Goal: Navigation & Orientation: Find specific page/section

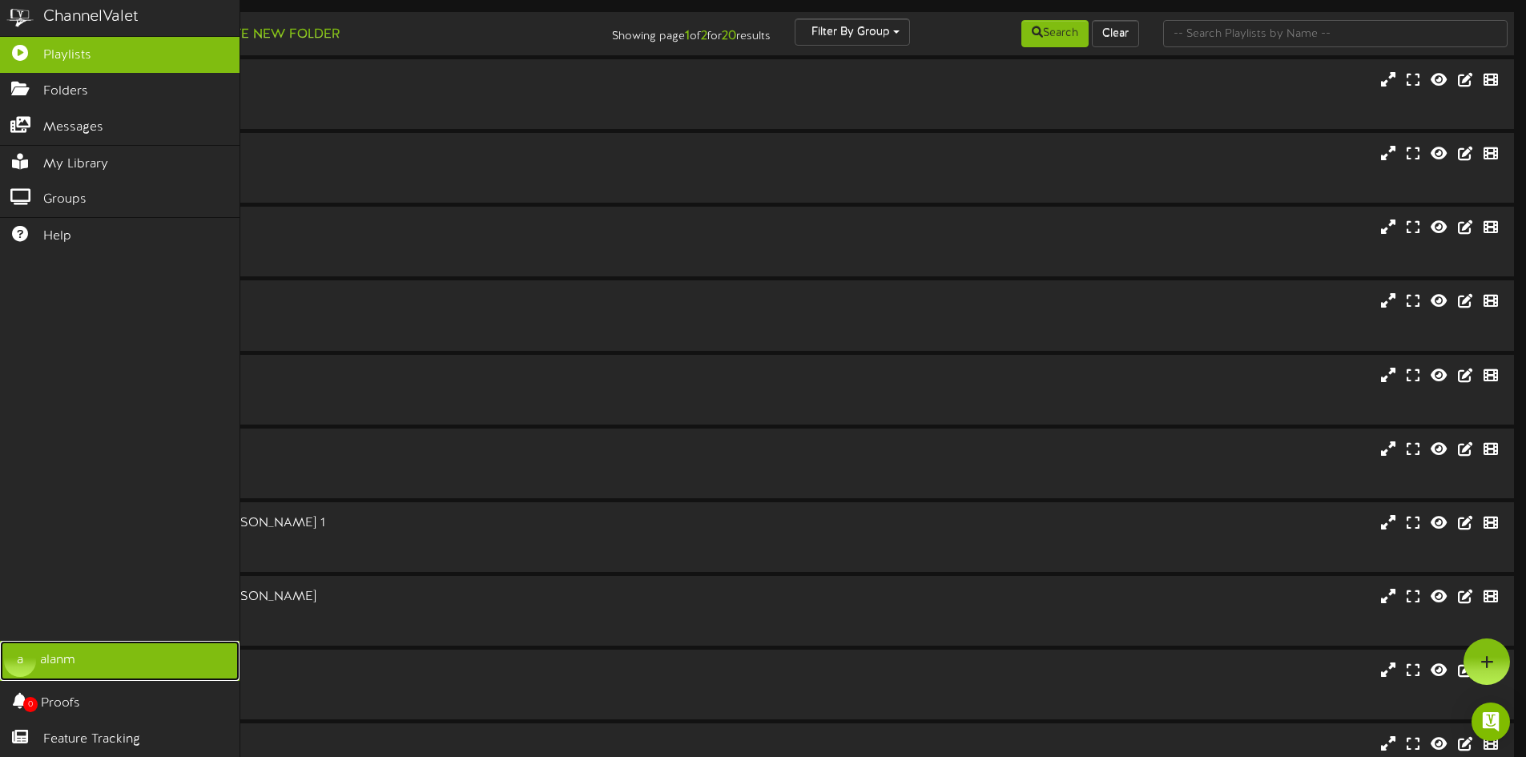
click at [14, 659] on div "a" at bounding box center [20, 661] width 32 height 32
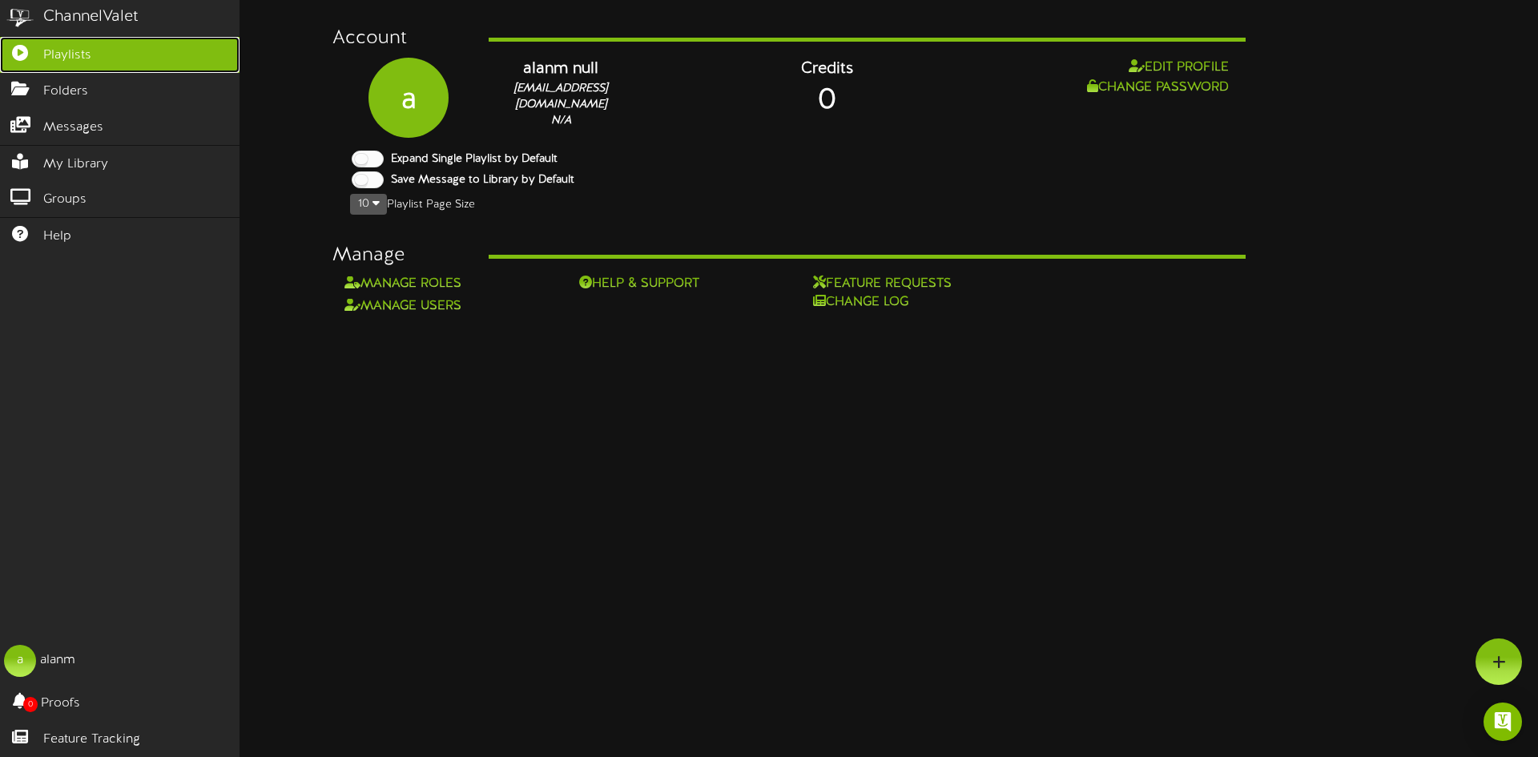
click at [93, 62] on link "Playlists" at bounding box center [120, 55] width 240 height 36
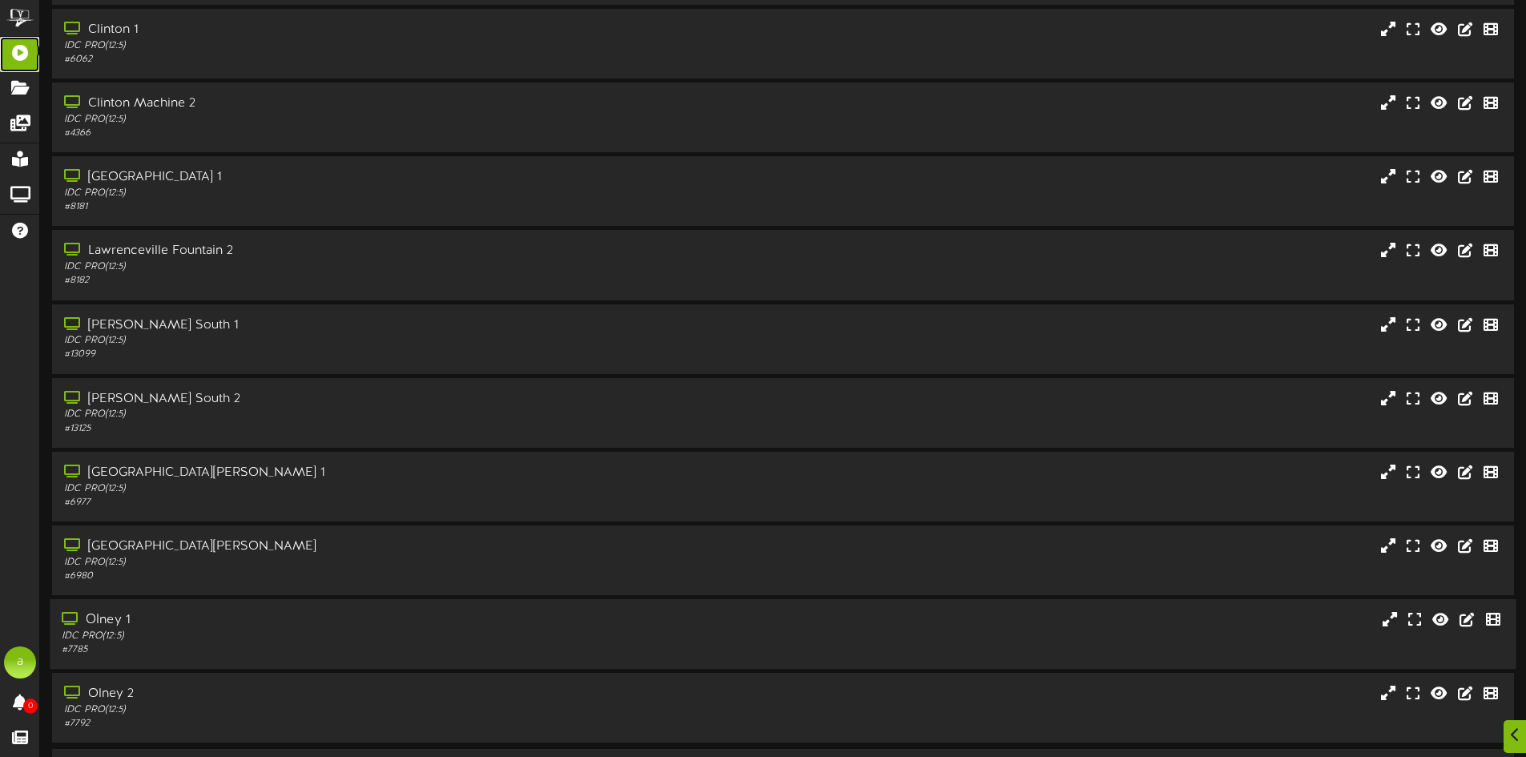
scroll to position [103, 0]
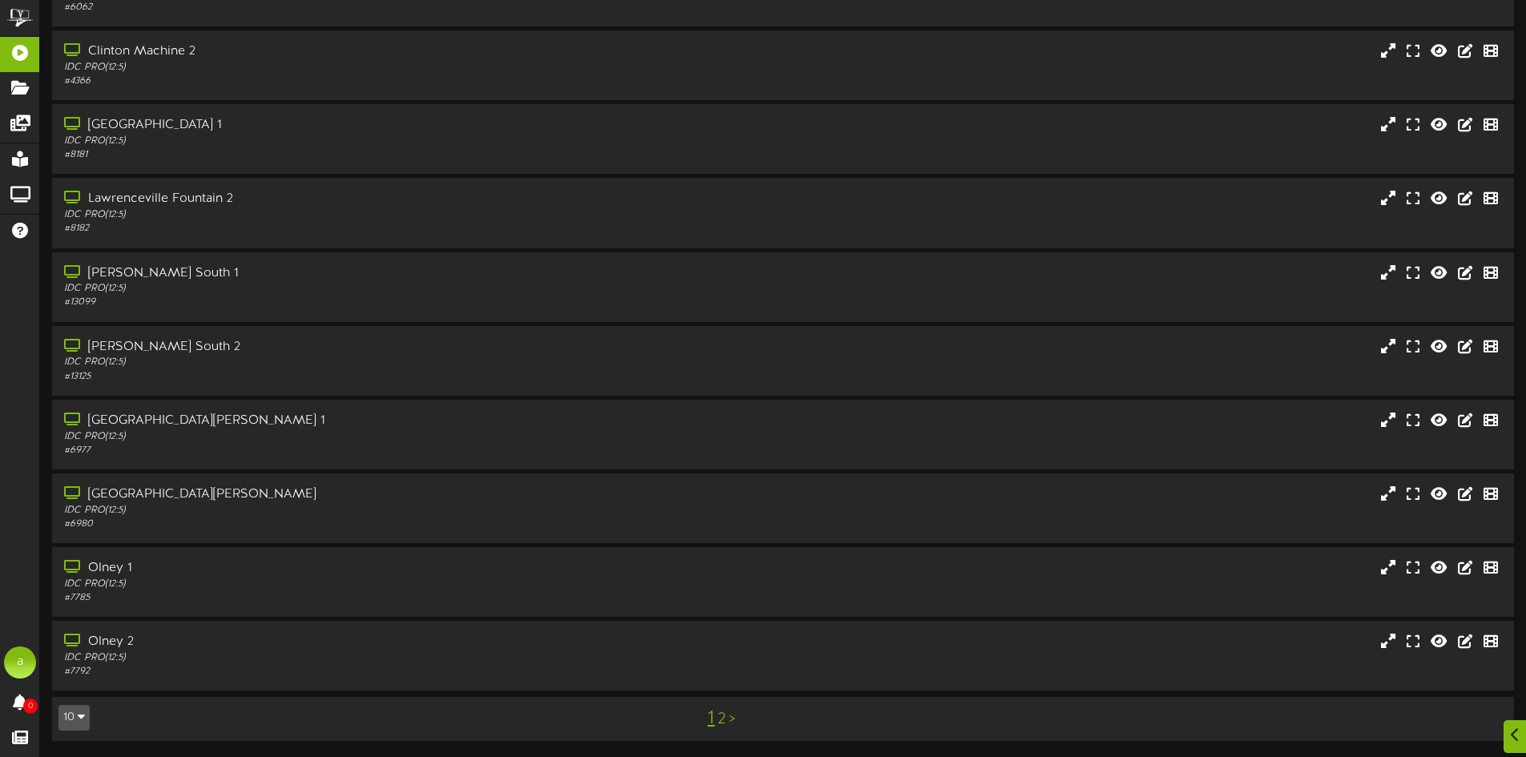
click at [724, 723] on link "2" at bounding box center [722, 720] width 8 height 18
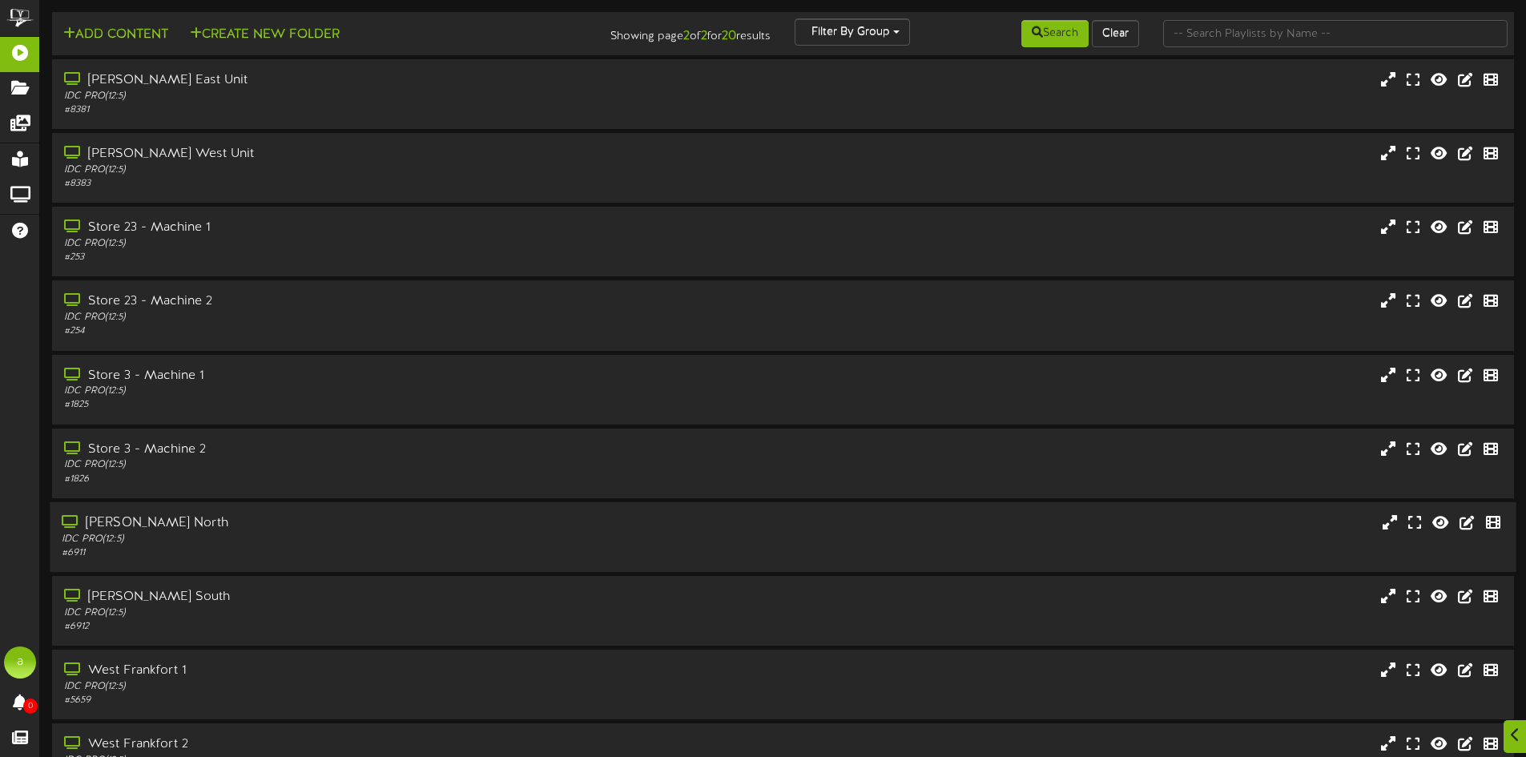
scroll to position [103, 0]
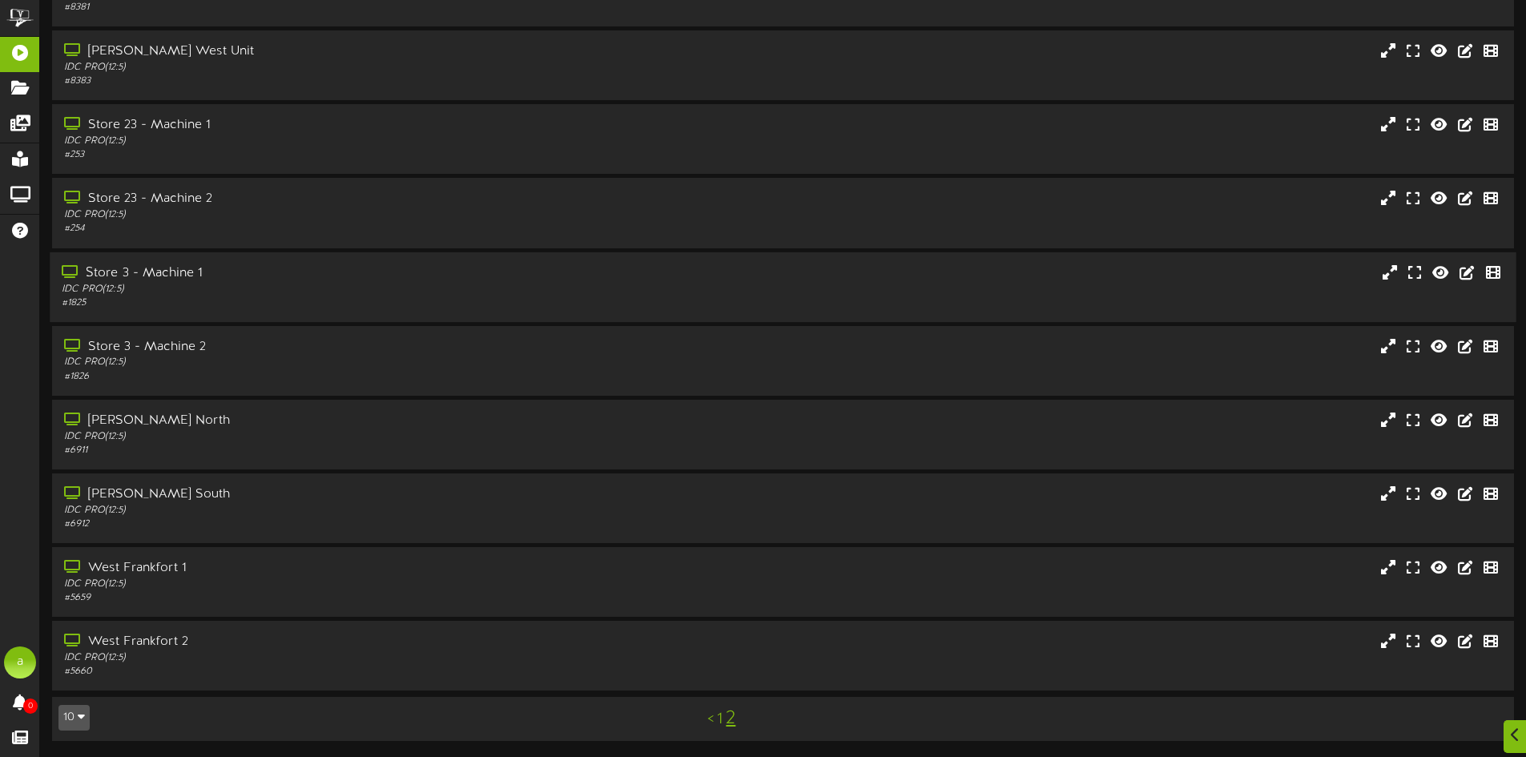
click at [278, 279] on div "Store 3 - Machine 1" at bounding box center [355, 273] width 587 height 18
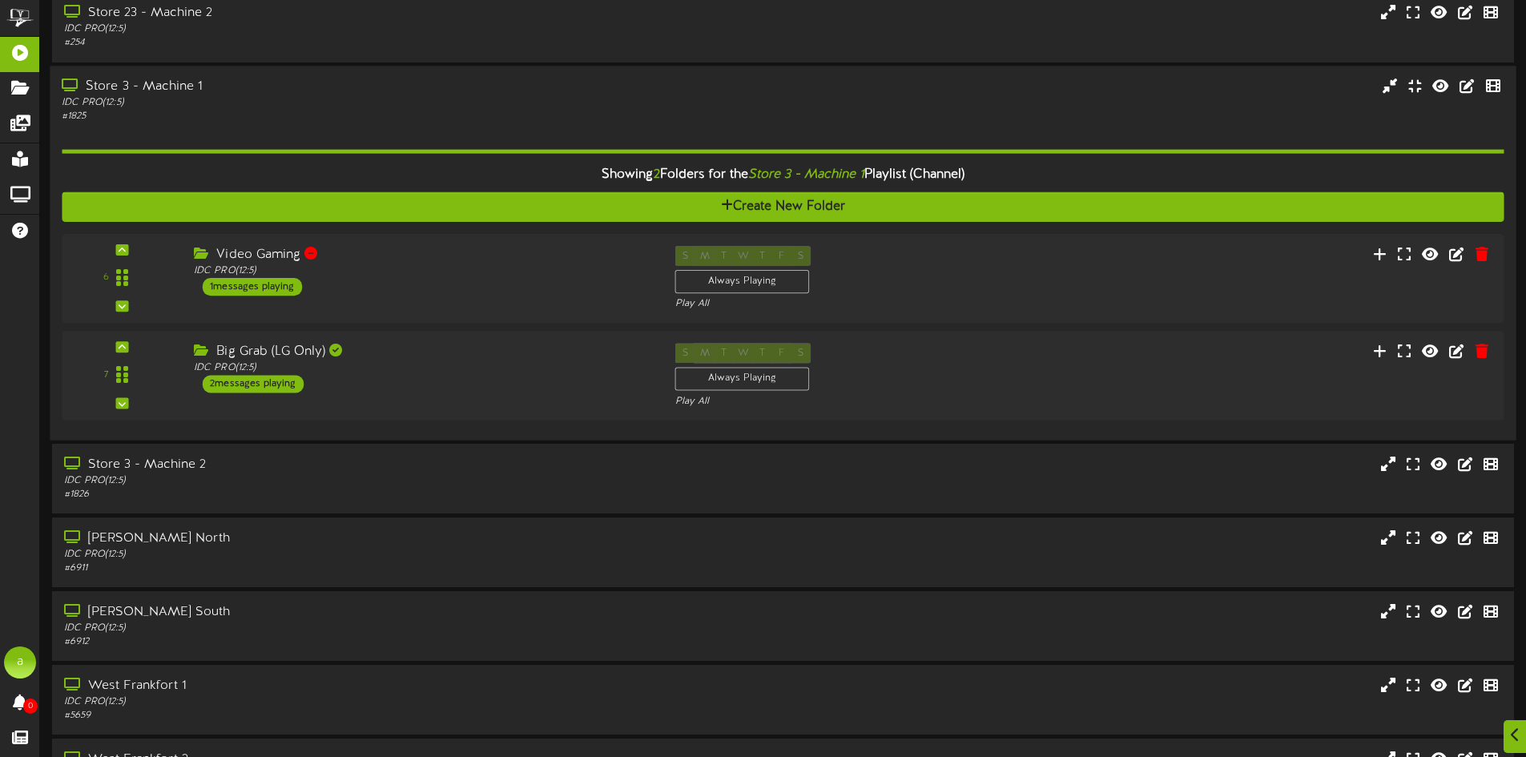
scroll to position [343, 0]
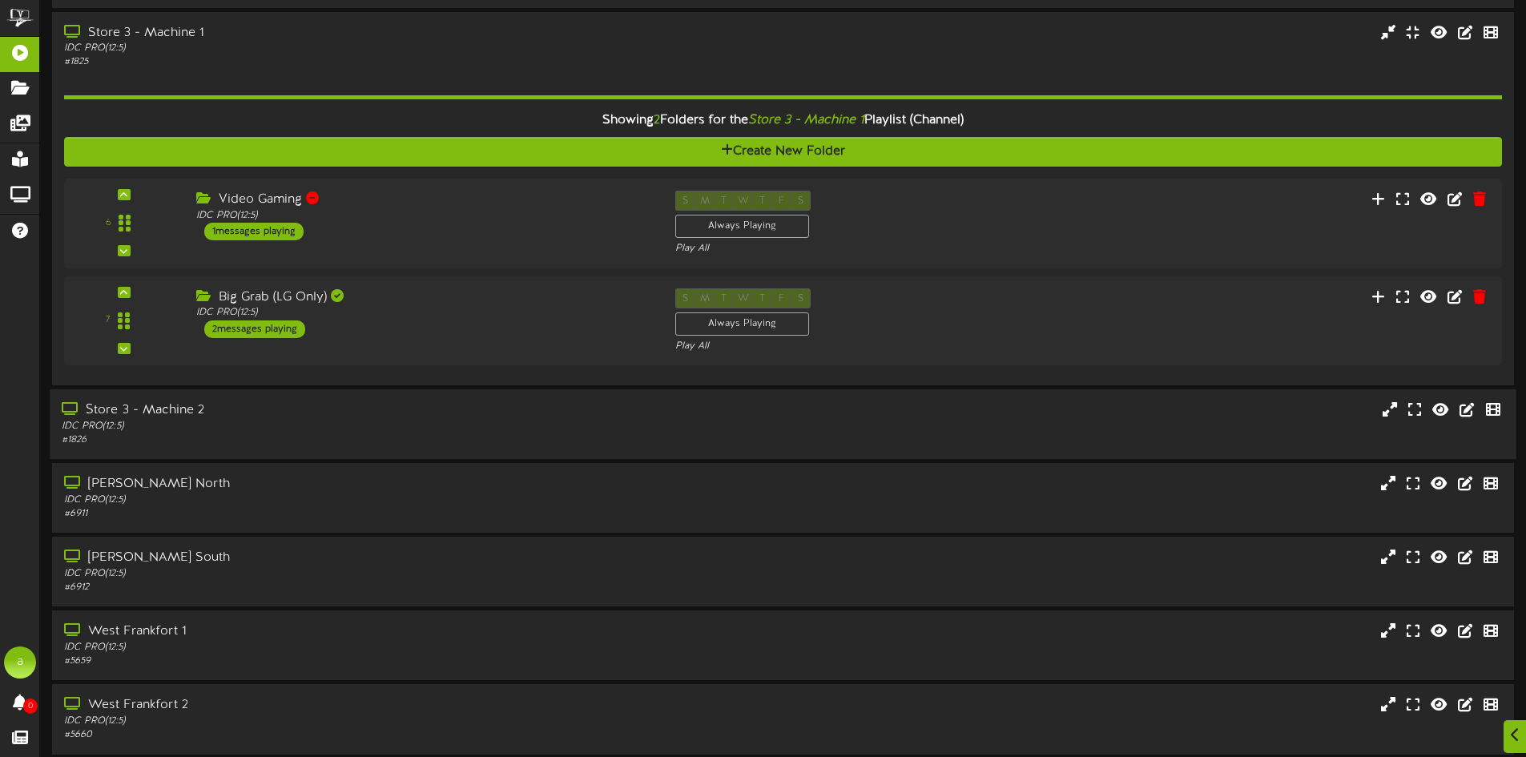
click at [304, 425] on div "IDC PRO ( 12:5 )" at bounding box center [355, 427] width 587 height 14
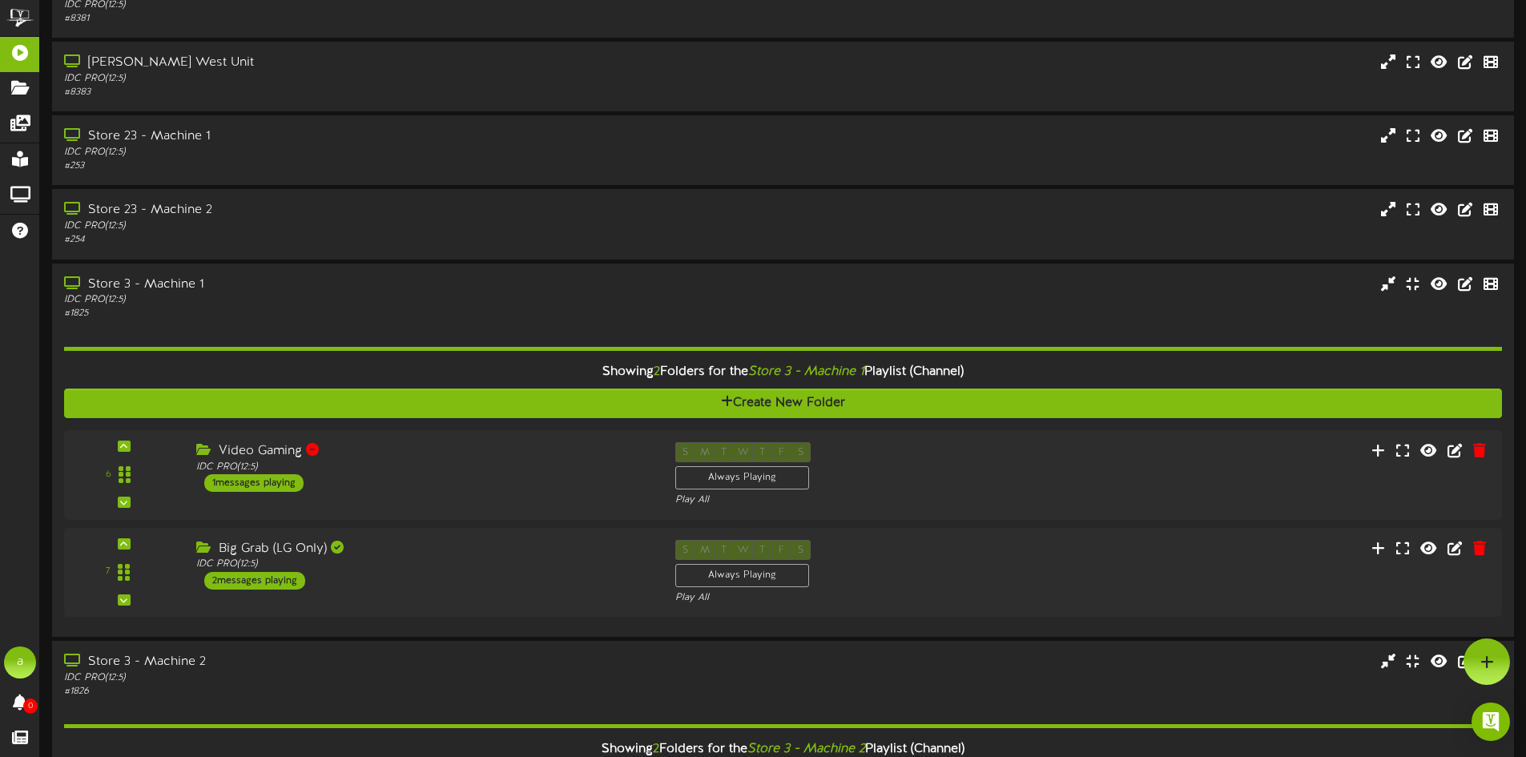
scroll to position [0, 0]
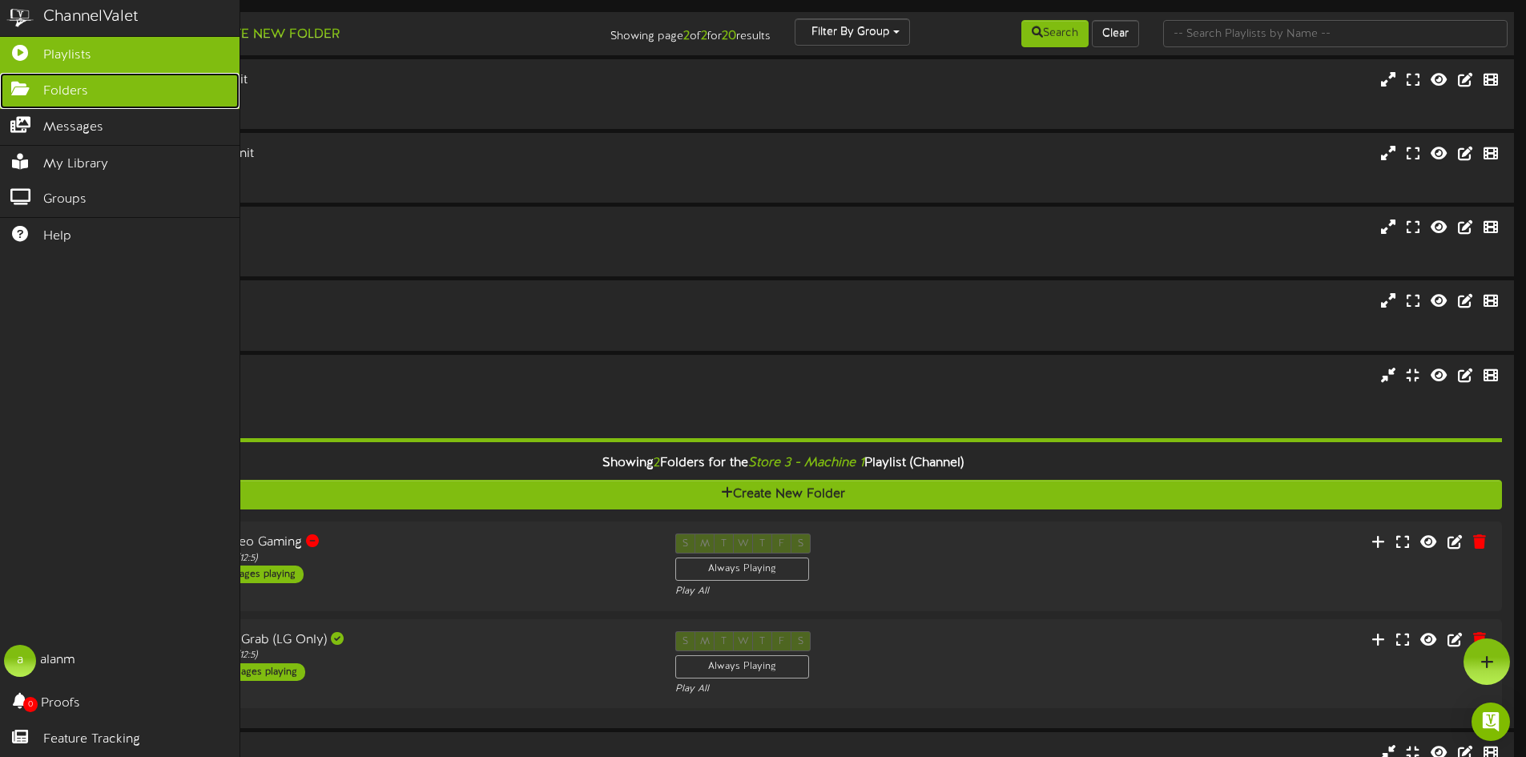
click at [31, 85] on icon at bounding box center [20, 87] width 40 height 12
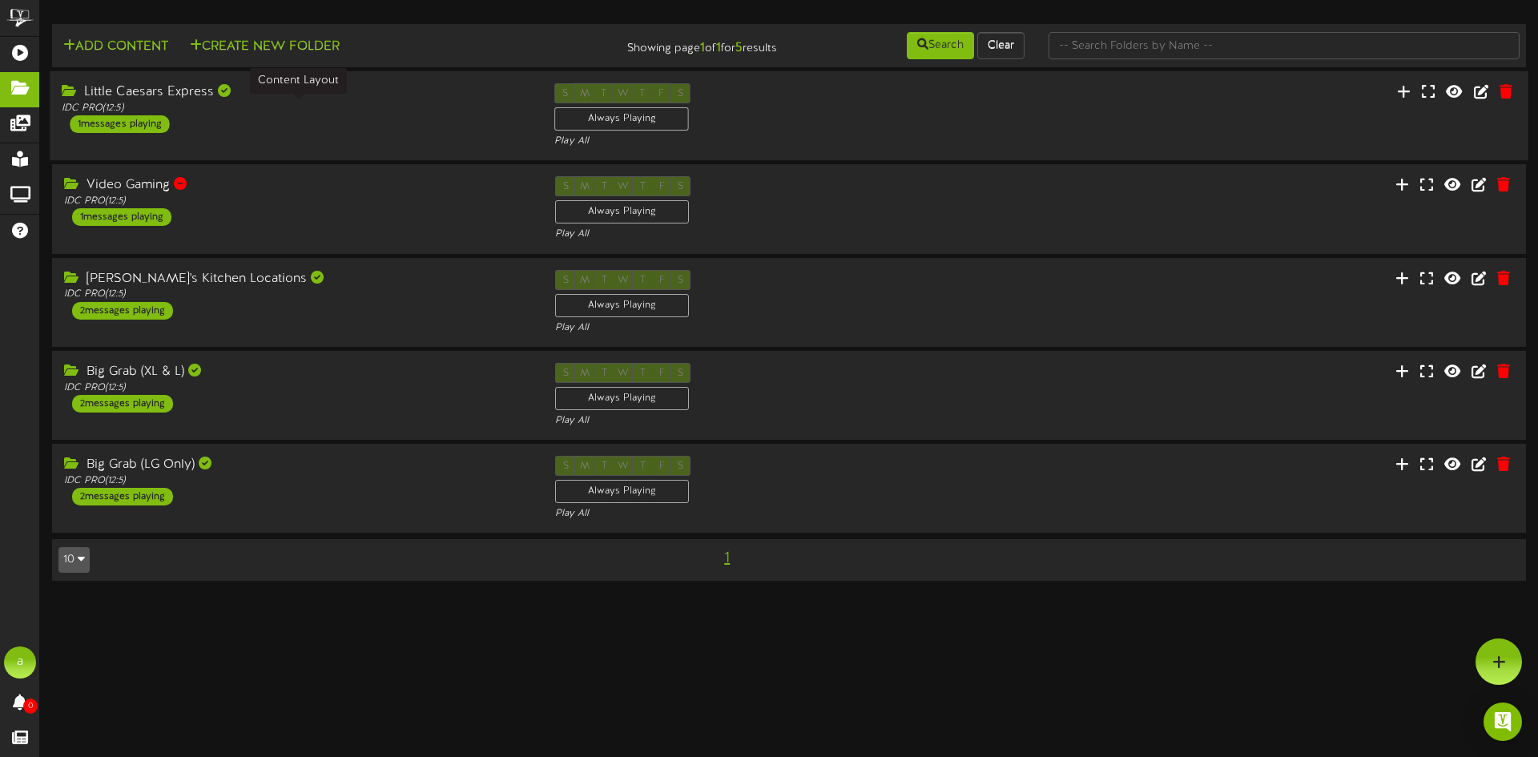
click at [349, 95] on div "Little Caesars Express" at bounding box center [296, 92] width 469 height 18
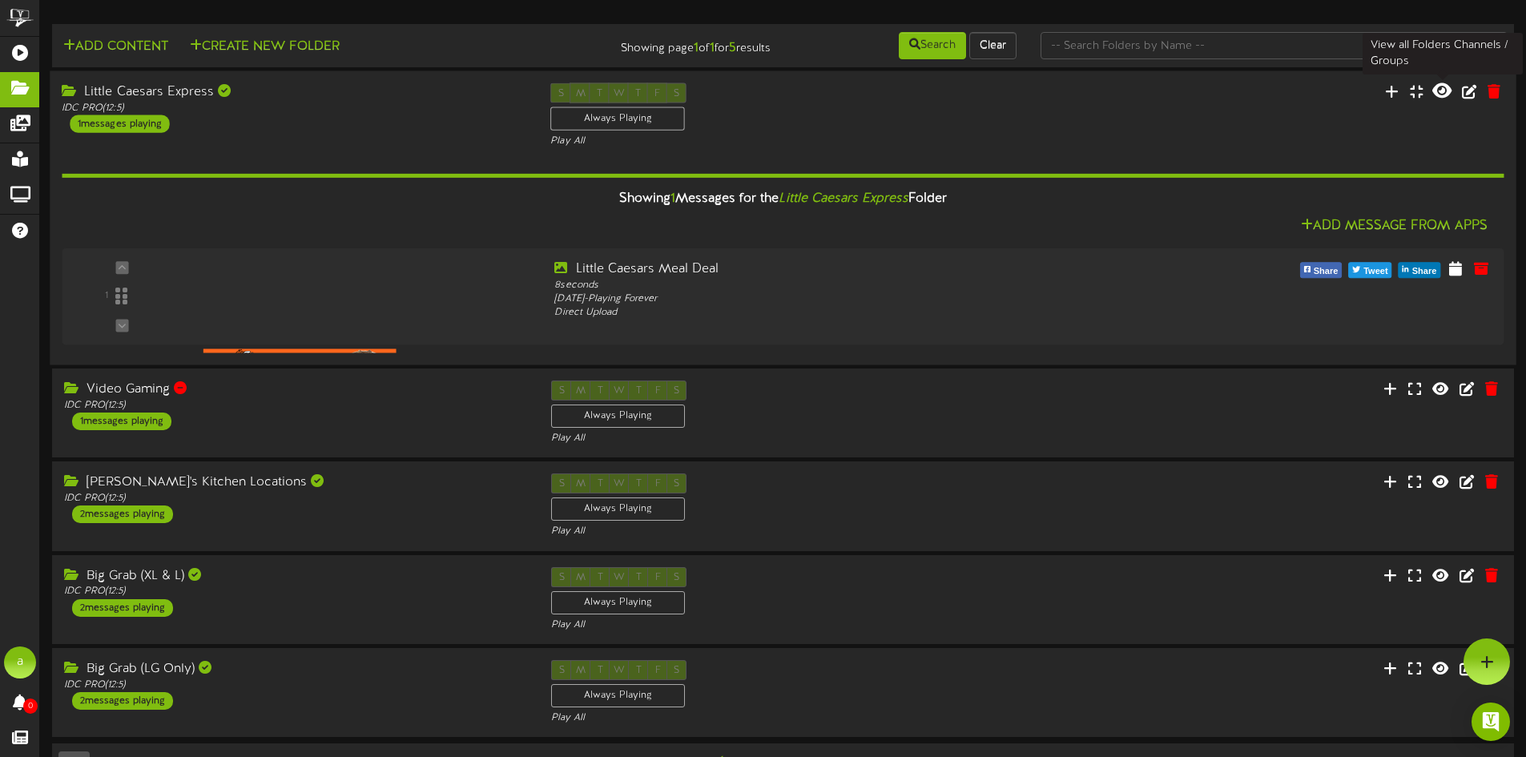
click at [1441, 87] on icon at bounding box center [1442, 91] width 19 height 18
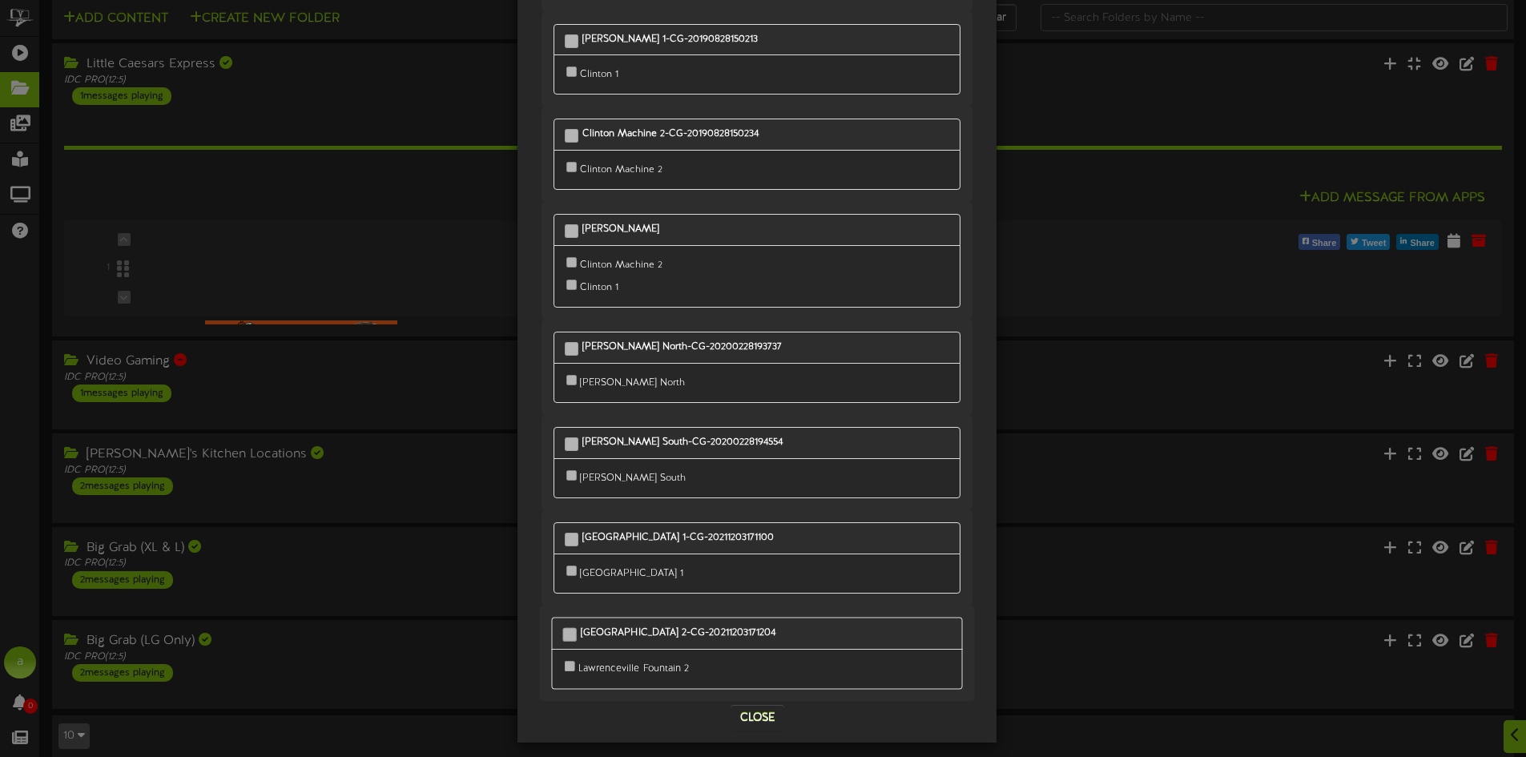
scroll to position [44, 0]
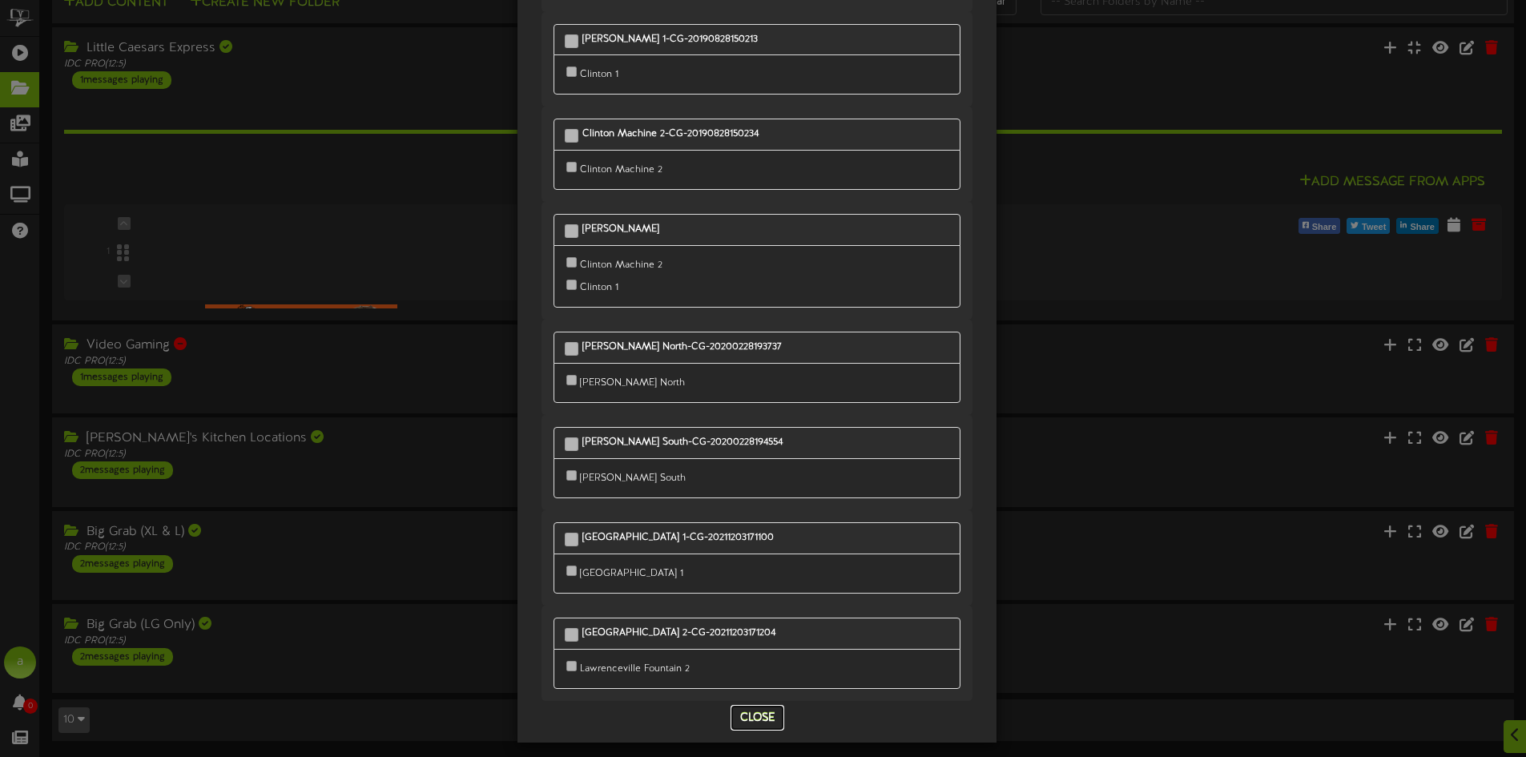
click at [748, 705] on button "Close" at bounding box center [758, 718] width 54 height 26
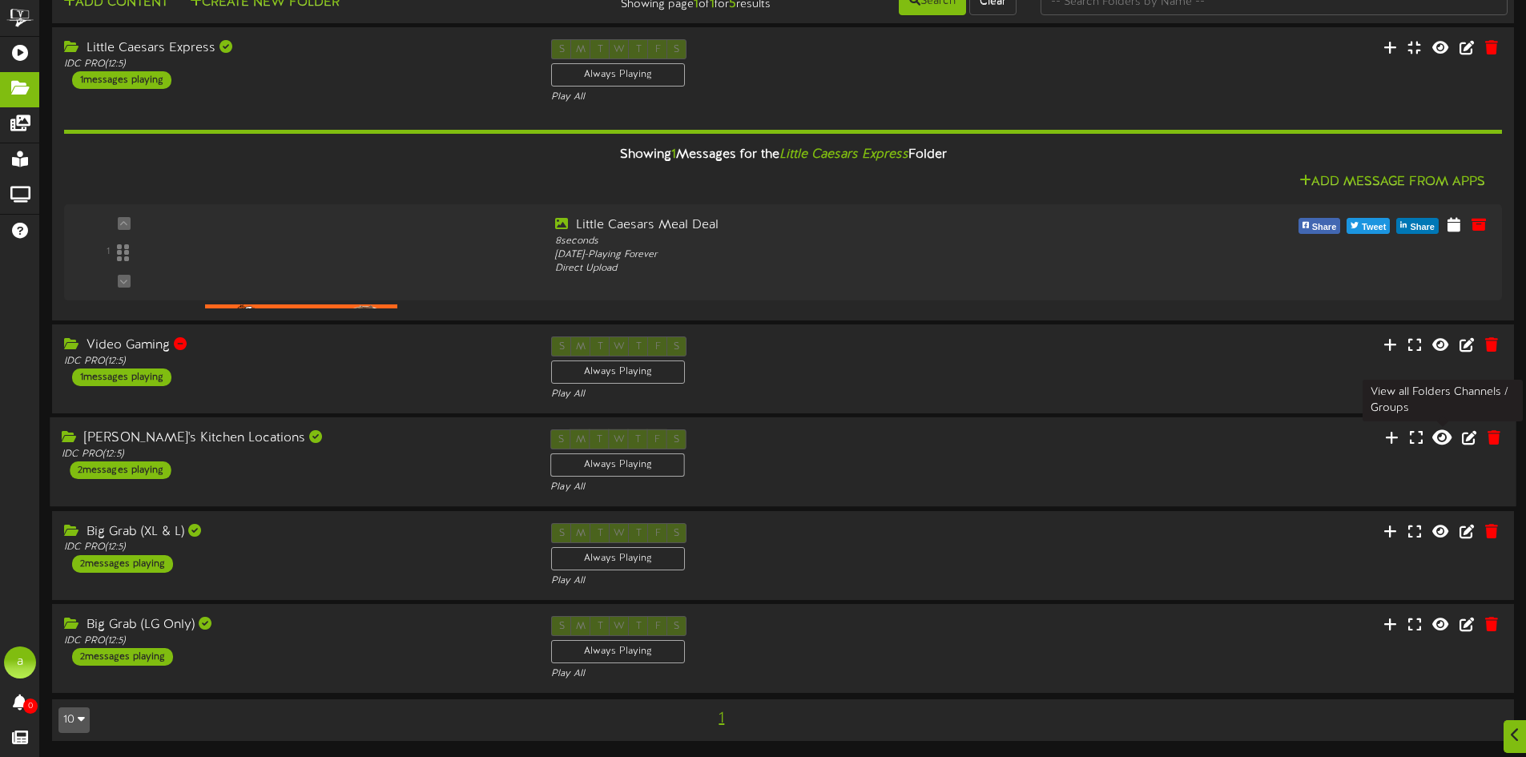
click at [1446, 442] on icon at bounding box center [1442, 438] width 19 height 18
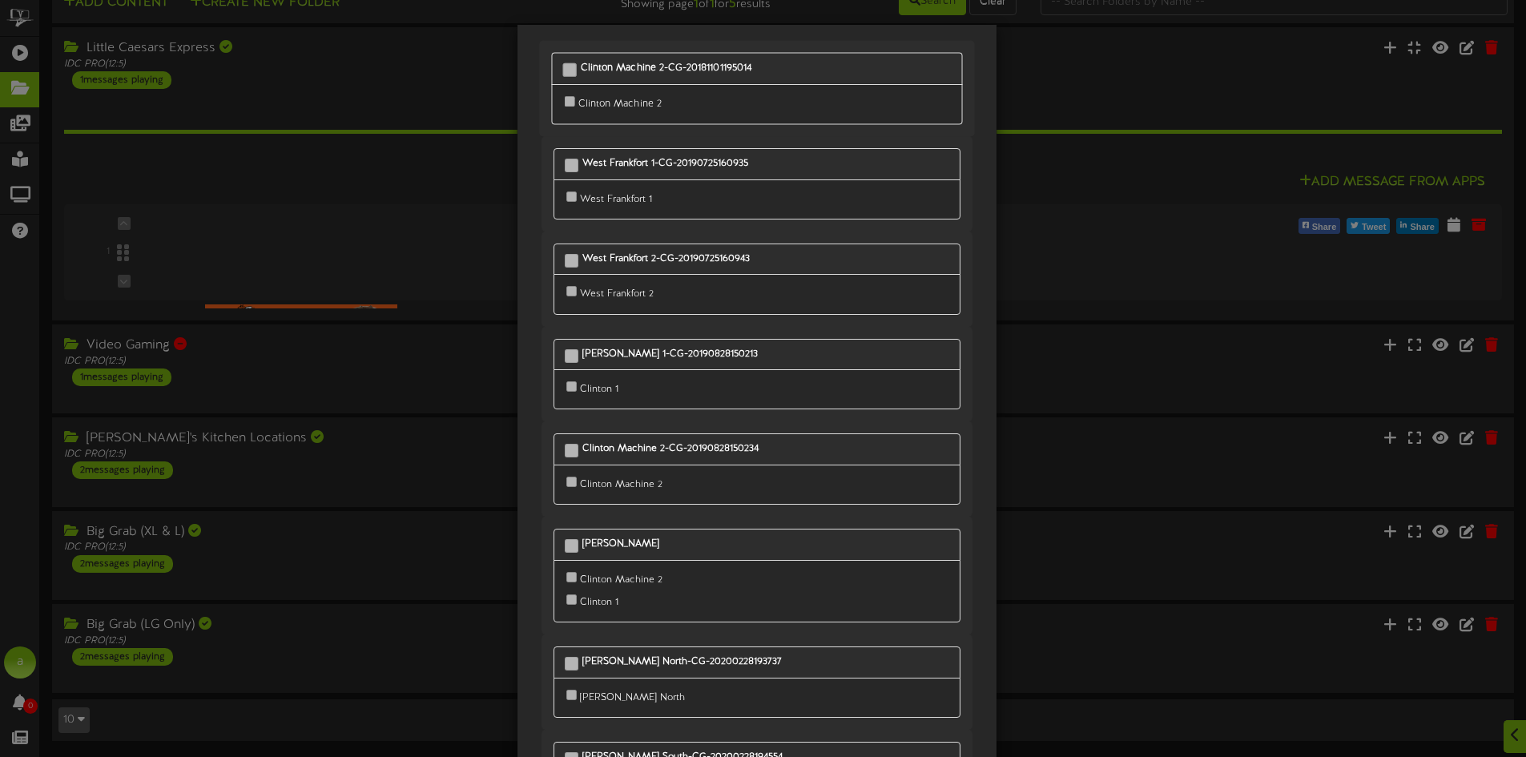
click at [673, 63] on b "Clinton Machine 2-CG-20181101195014" at bounding box center [666, 67] width 171 height 11
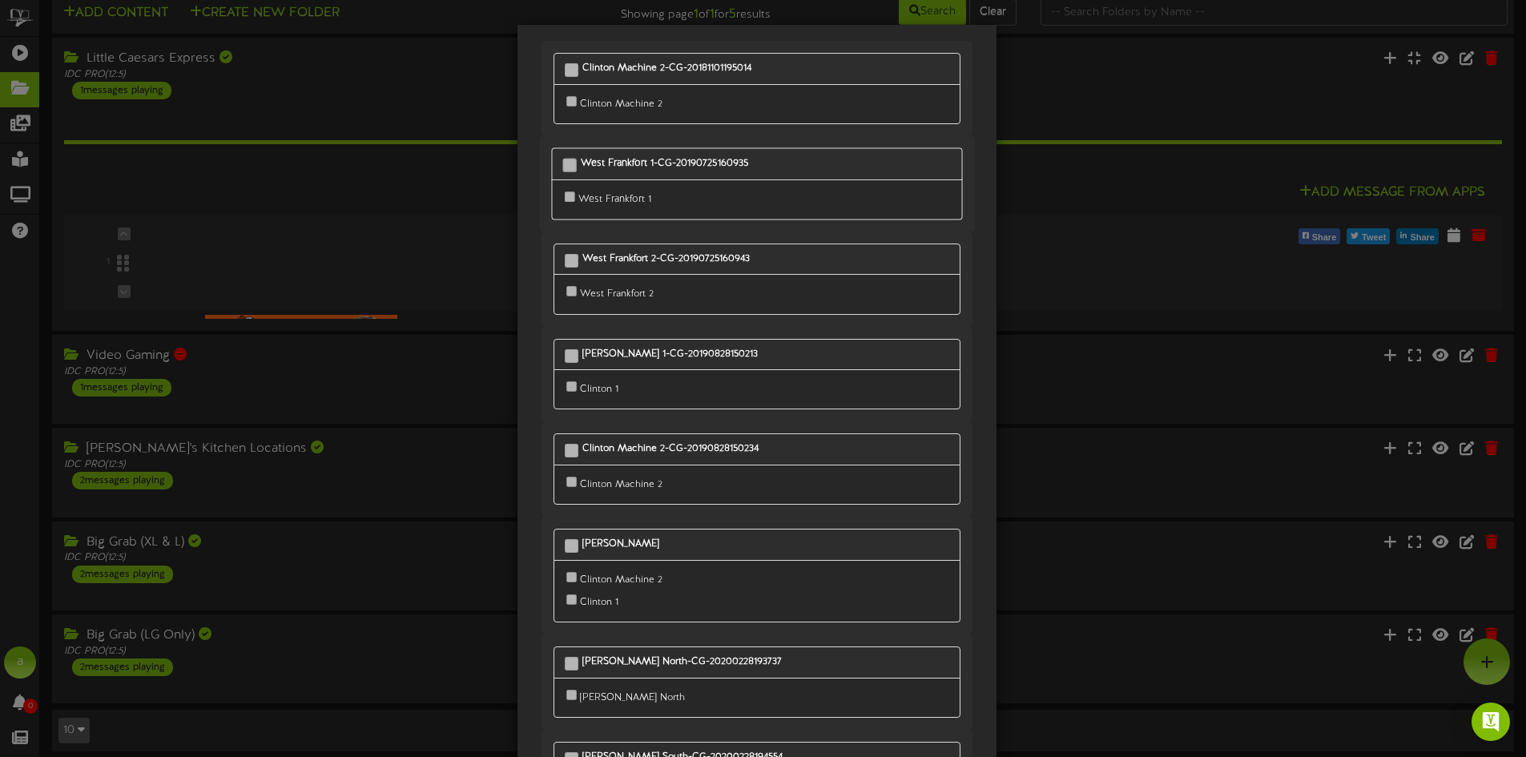
scroll to position [0, 0]
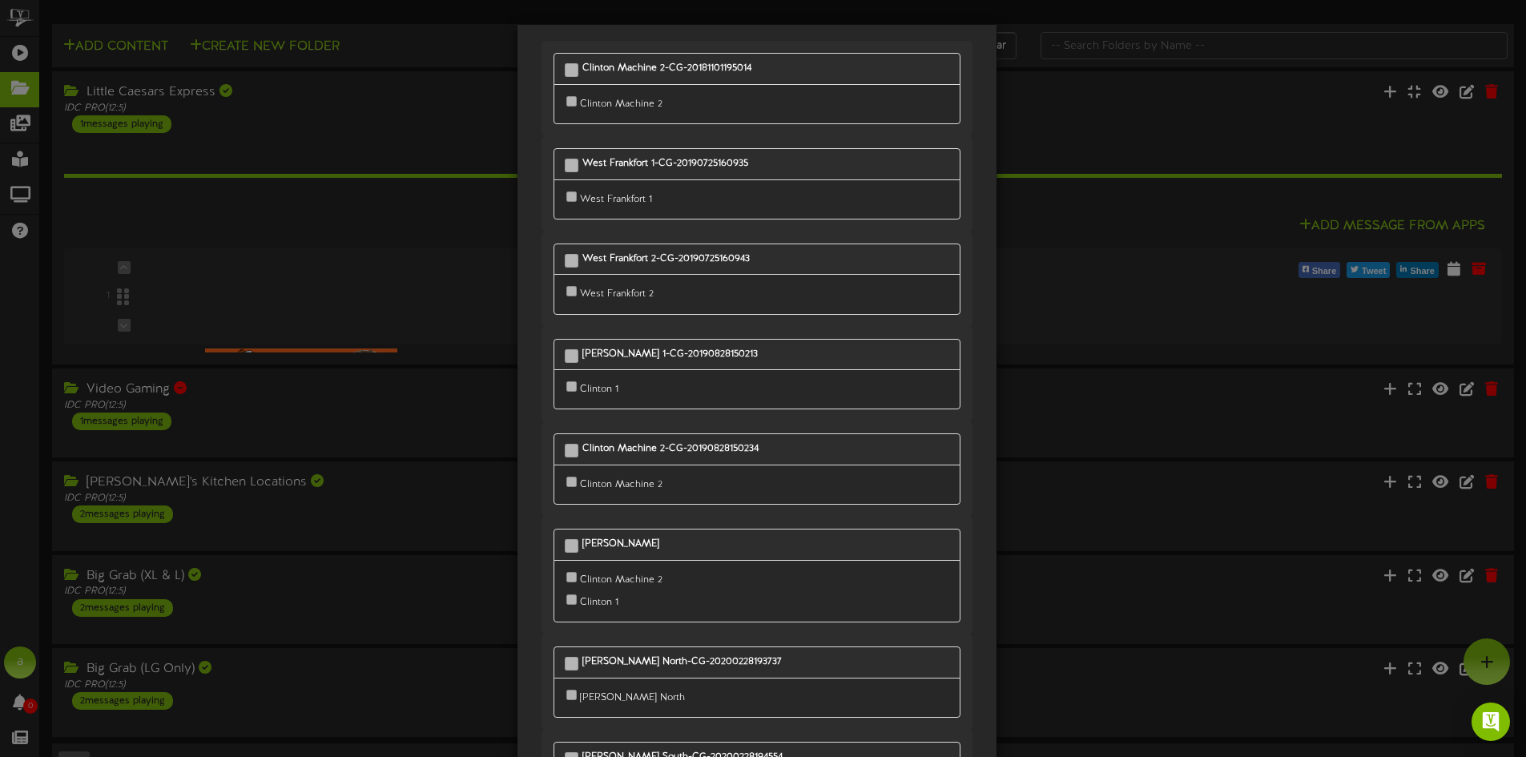
click at [1034, 202] on div "Clinton Machine 2-CG-20181101195014 Clinton Machine 2" at bounding box center [763, 378] width 1526 height 757
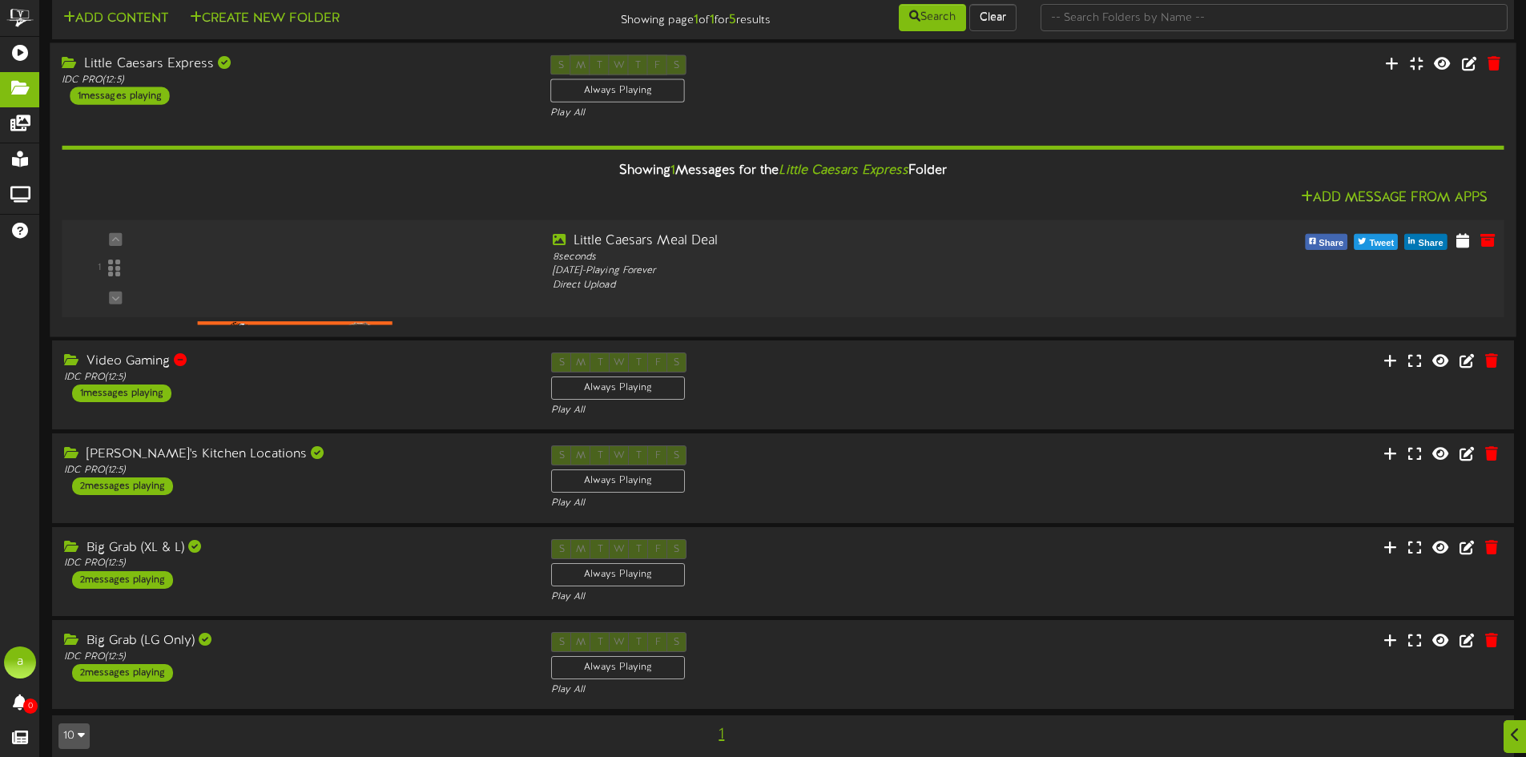
scroll to position [44, 0]
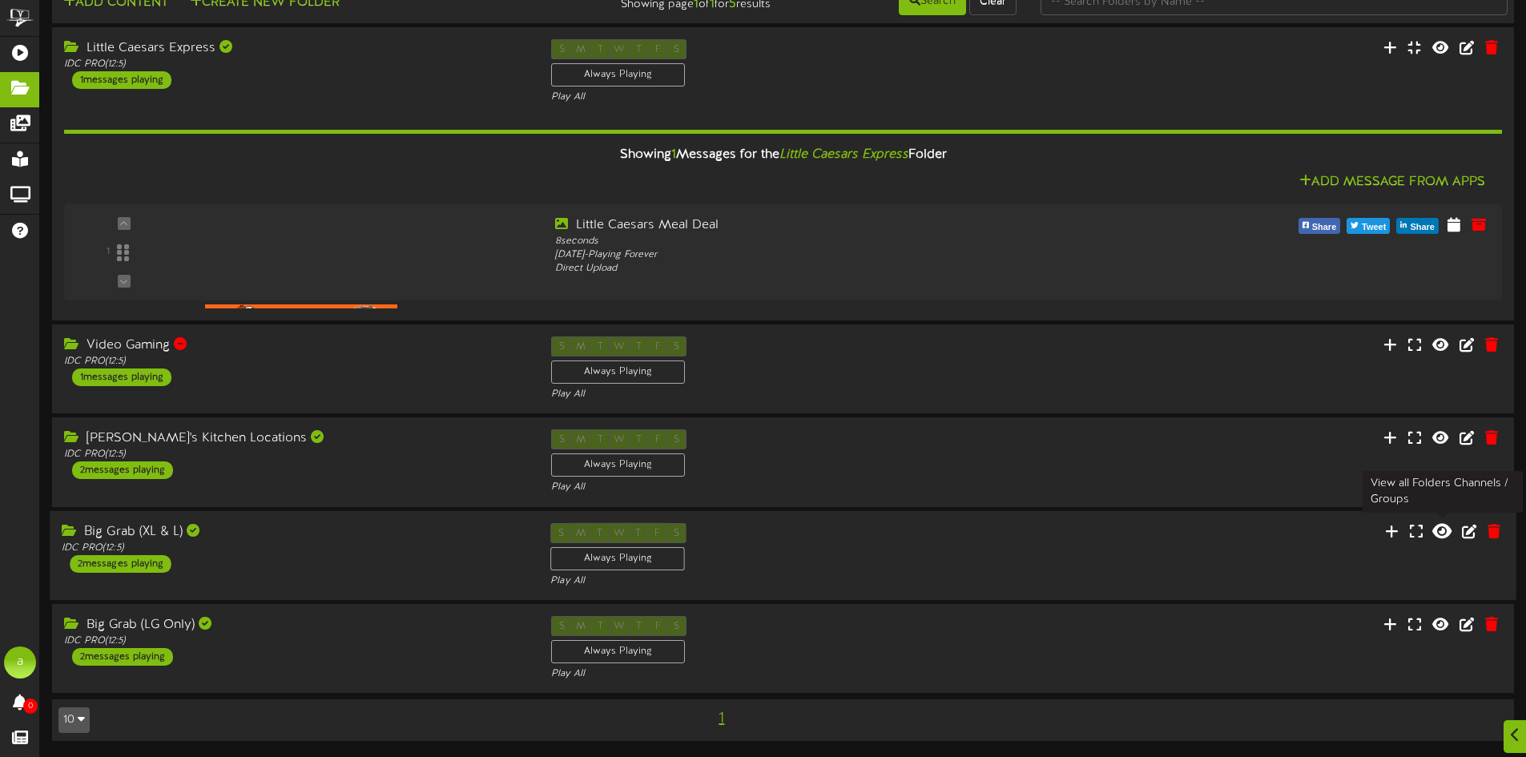
click at [1438, 530] on icon at bounding box center [1442, 531] width 19 height 18
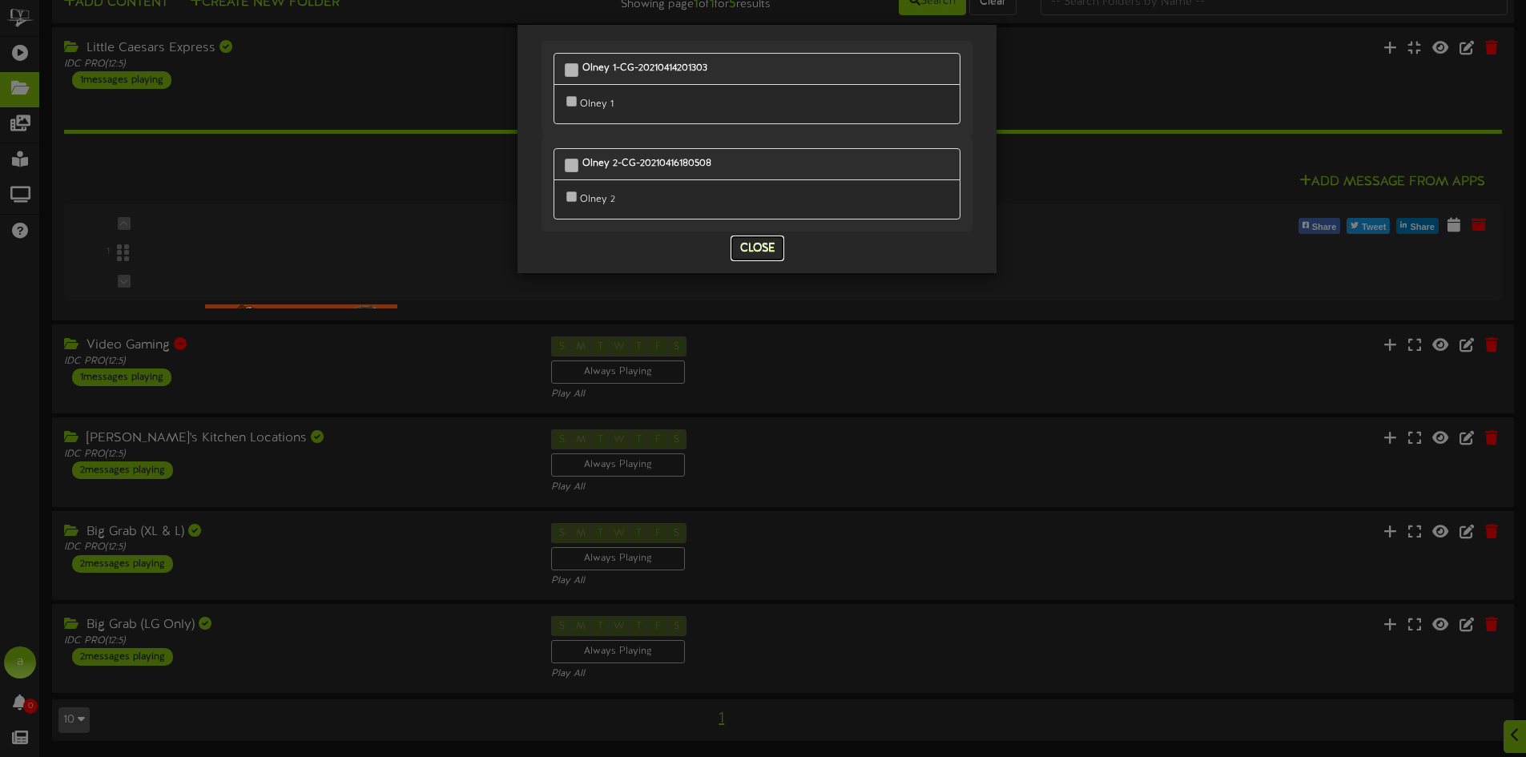
click at [752, 242] on button "Close" at bounding box center [758, 249] width 54 height 26
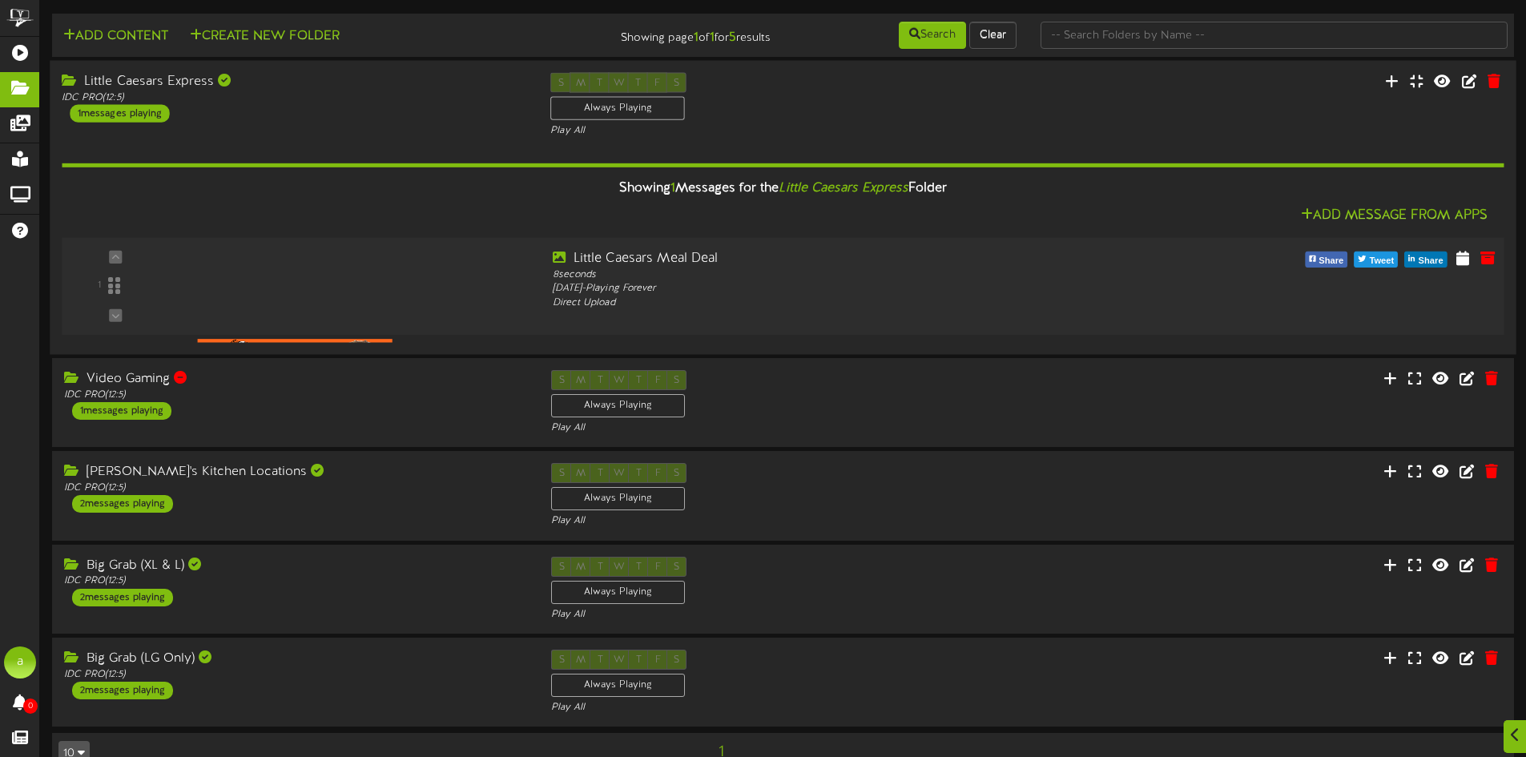
scroll to position [0, 0]
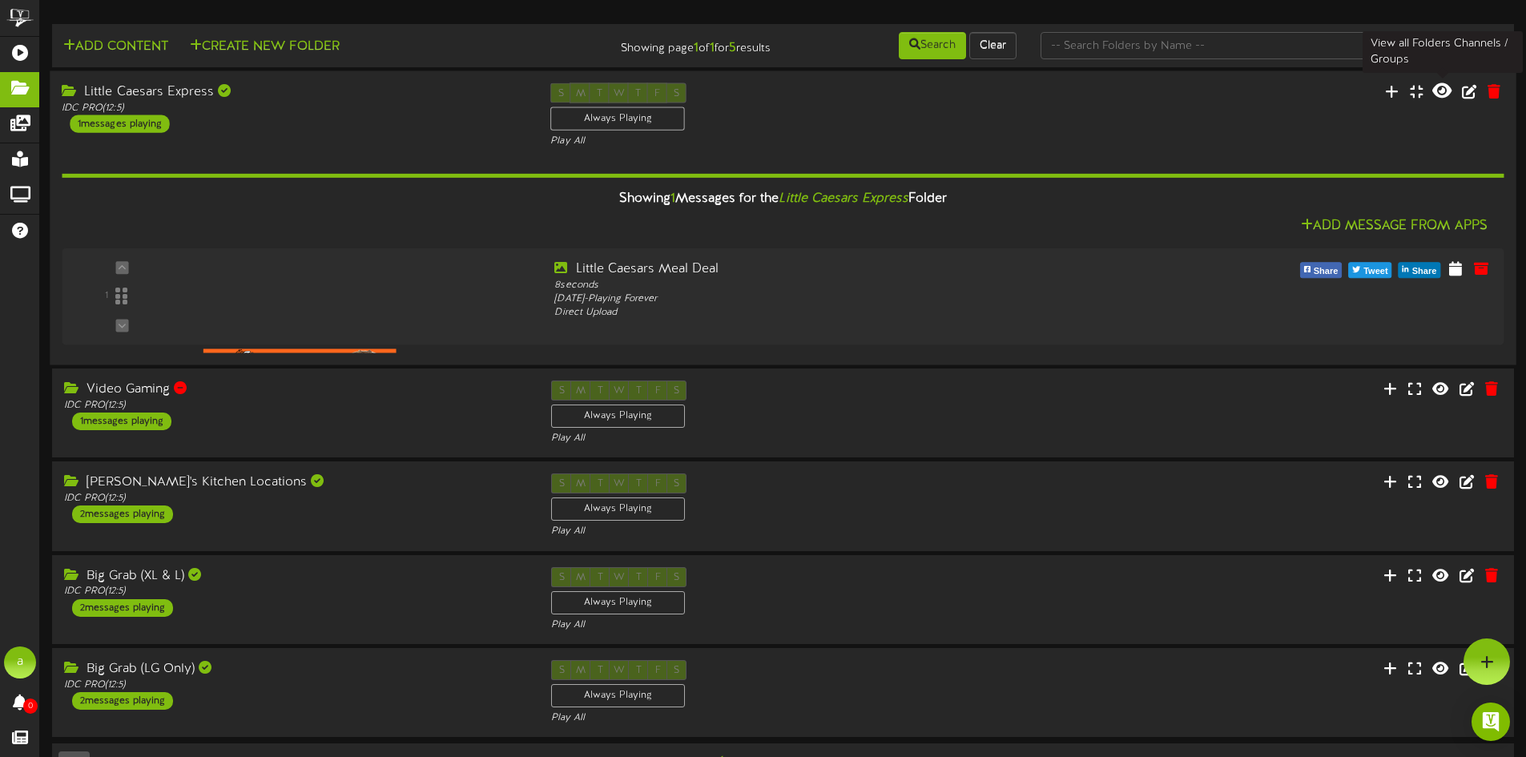
click at [1436, 89] on icon at bounding box center [1442, 91] width 19 height 18
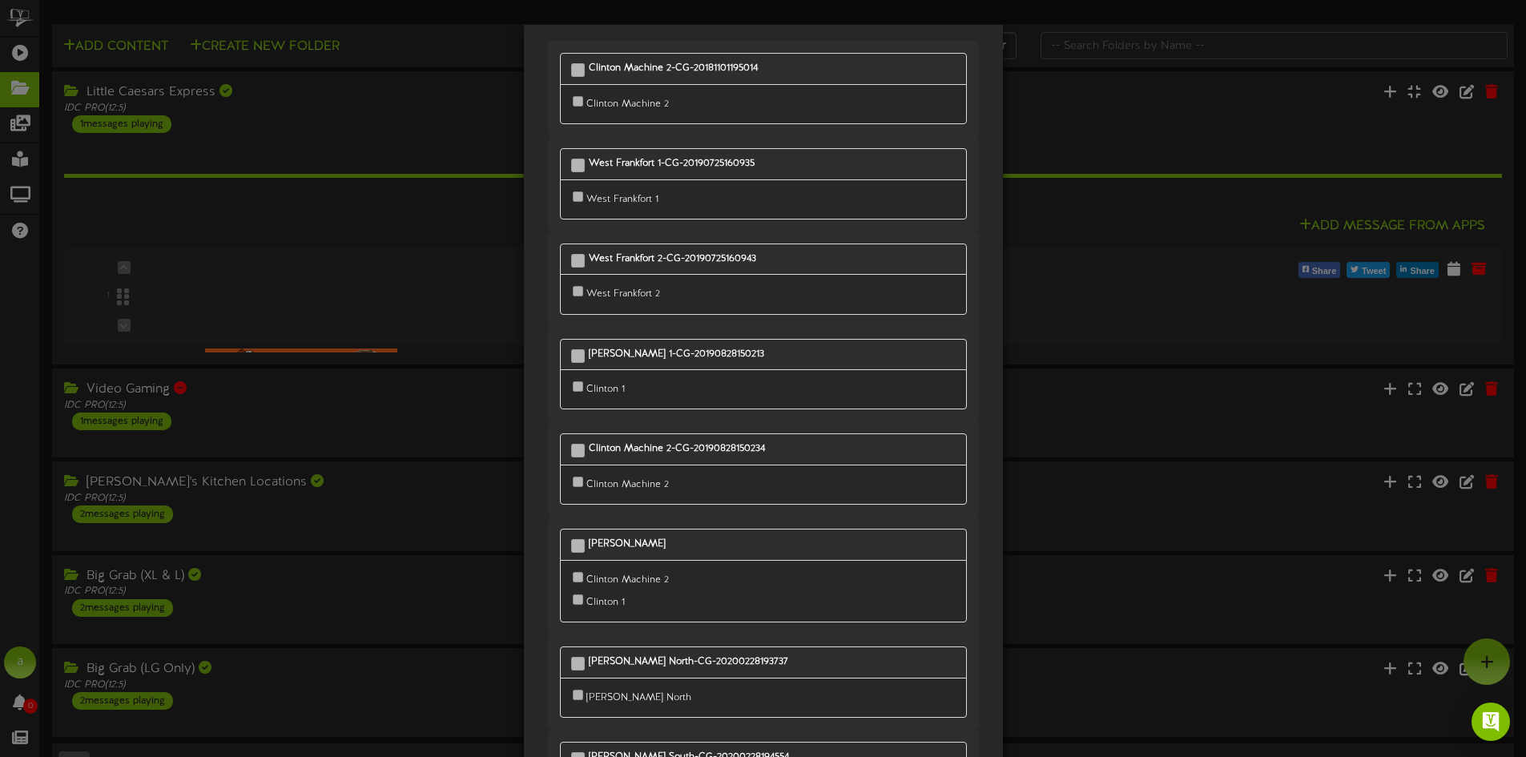
click at [1264, 181] on div "Clinton Machine 2-CG-20181101195014 Clinton Machine 2" at bounding box center [763, 378] width 1526 height 757
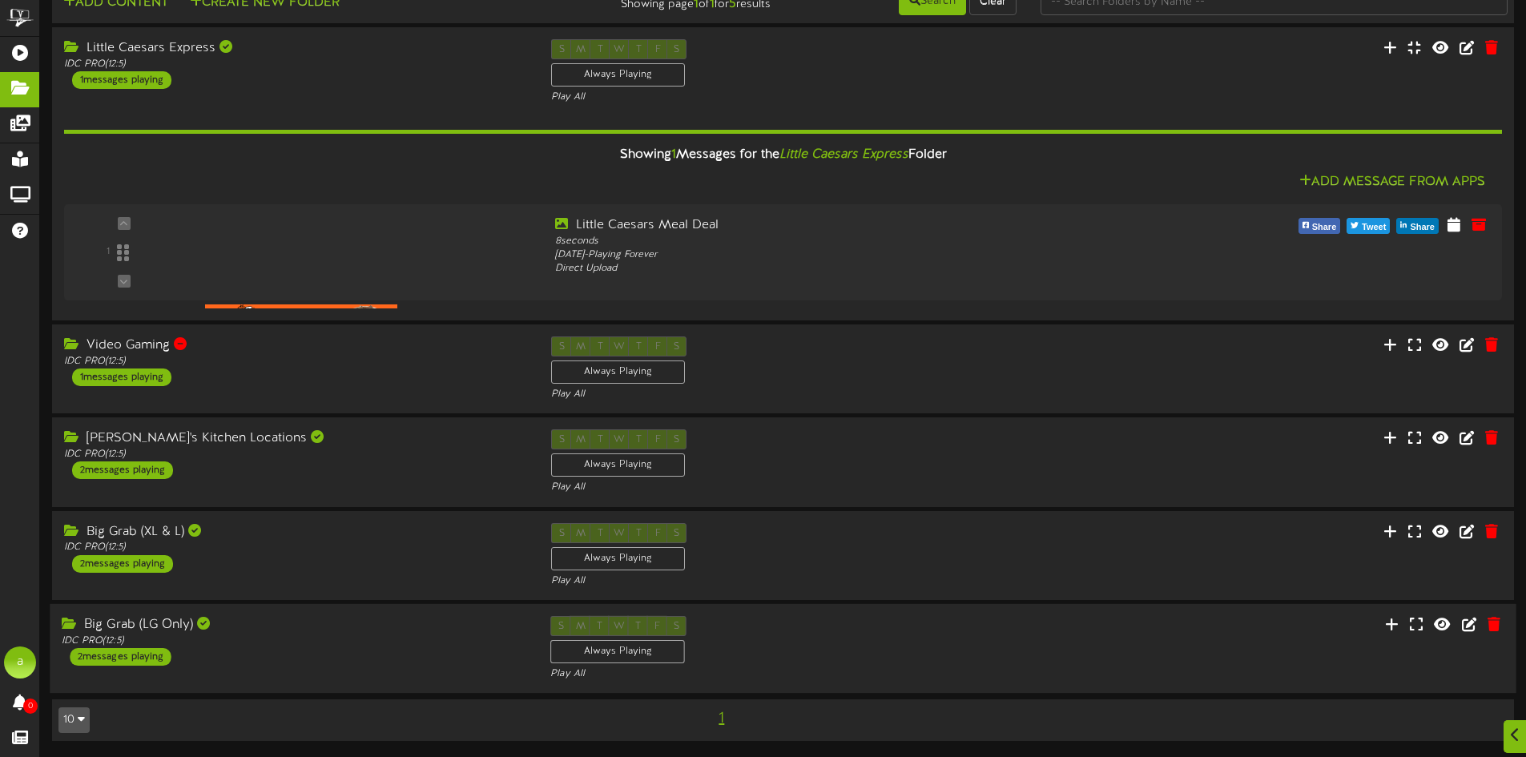
click at [932, 632] on div "S M T W T F S Always Playing Play All" at bounding box center [782, 649] width 489 height 66
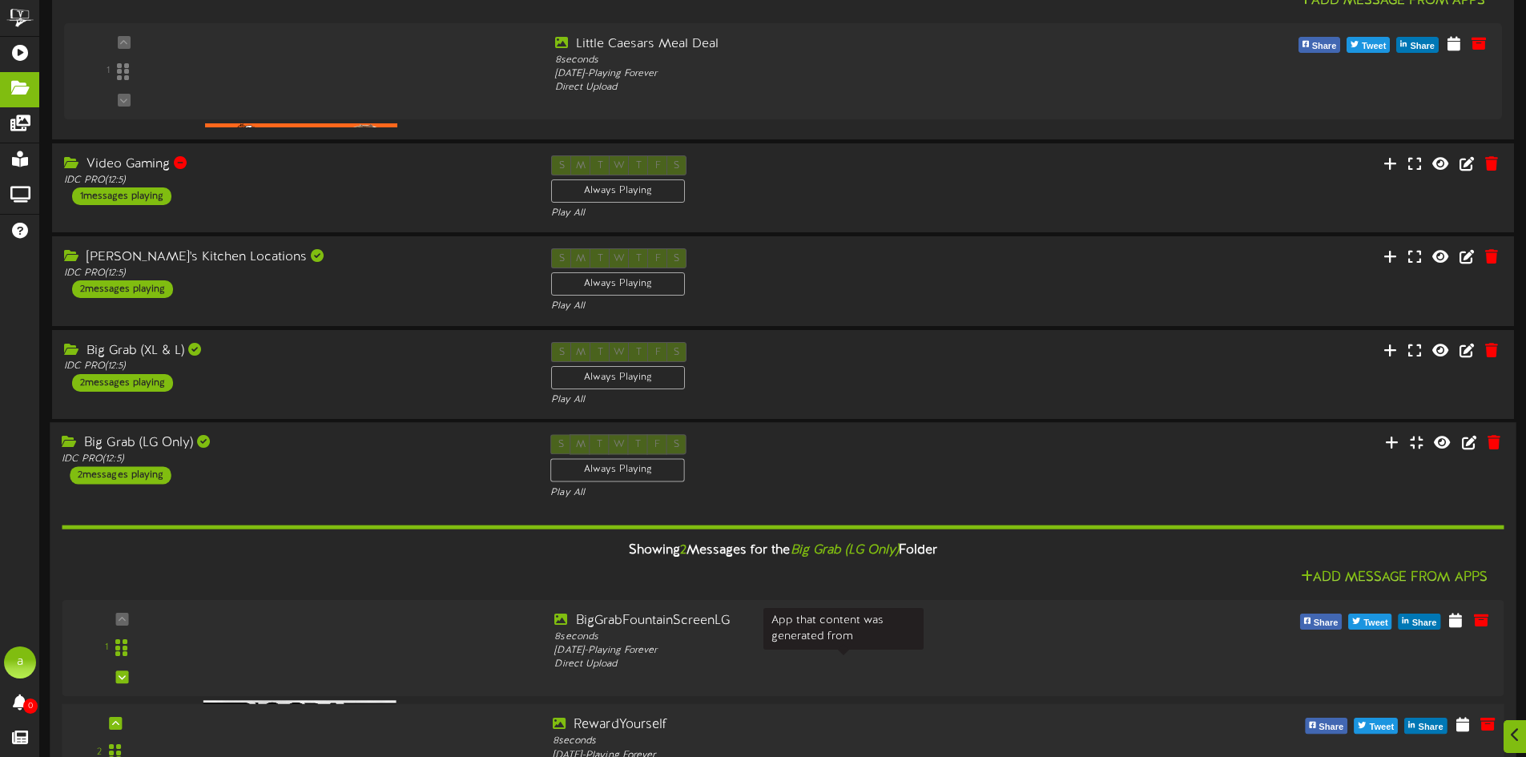
scroll to position [353, 0]
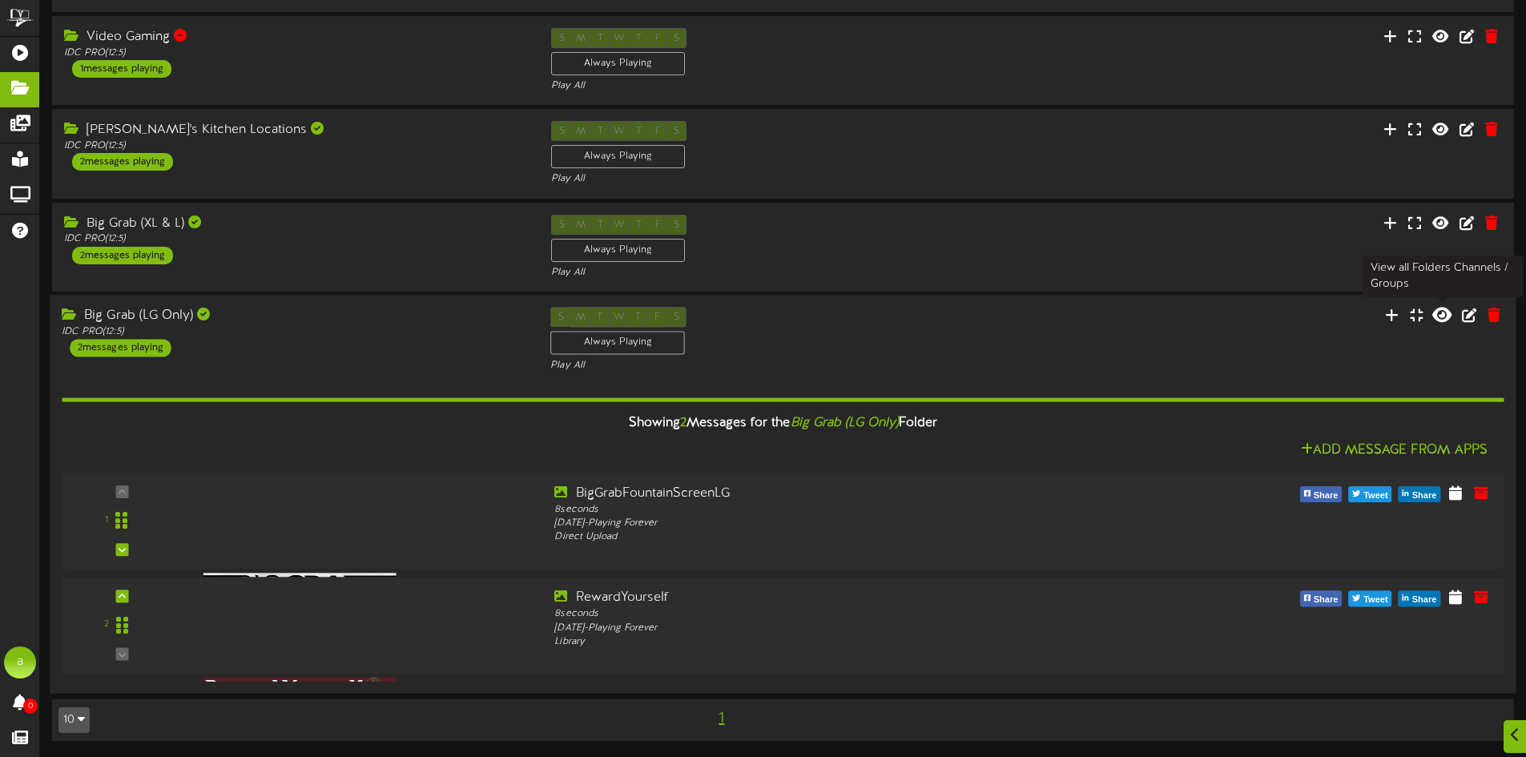
click at [1441, 311] on icon at bounding box center [1442, 315] width 19 height 18
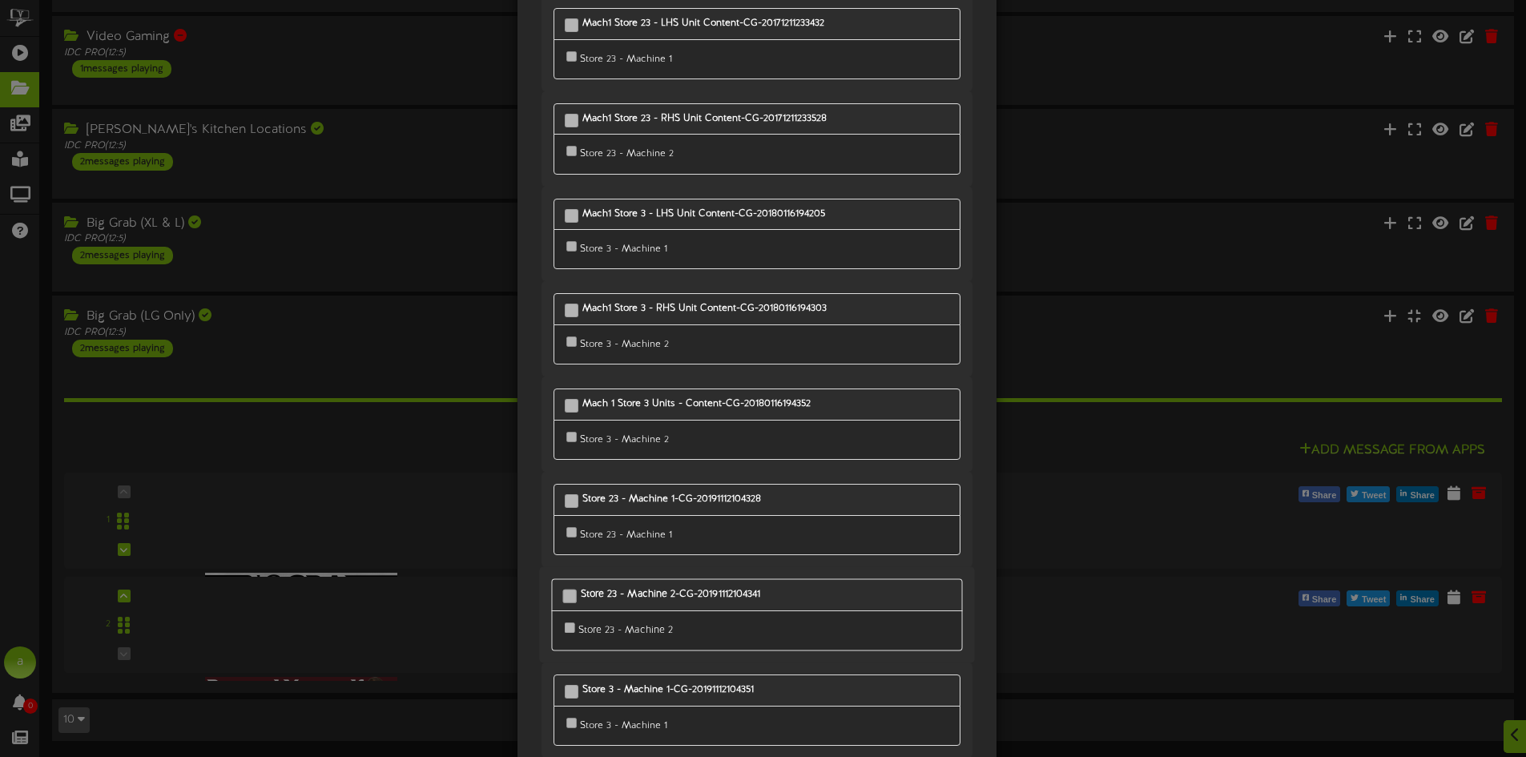
scroll to position [293, 0]
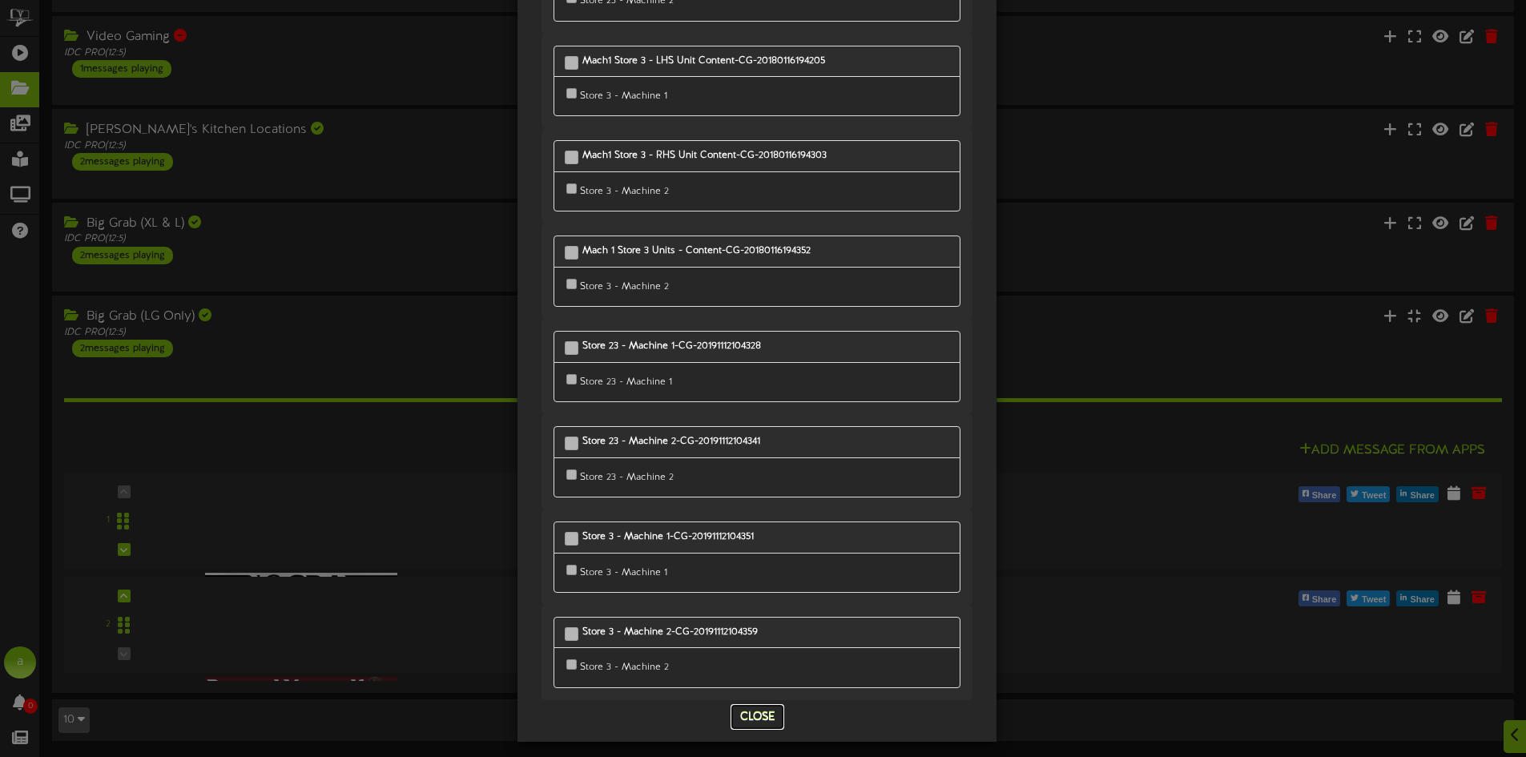
click at [770, 704] on button "Close" at bounding box center [758, 717] width 54 height 26
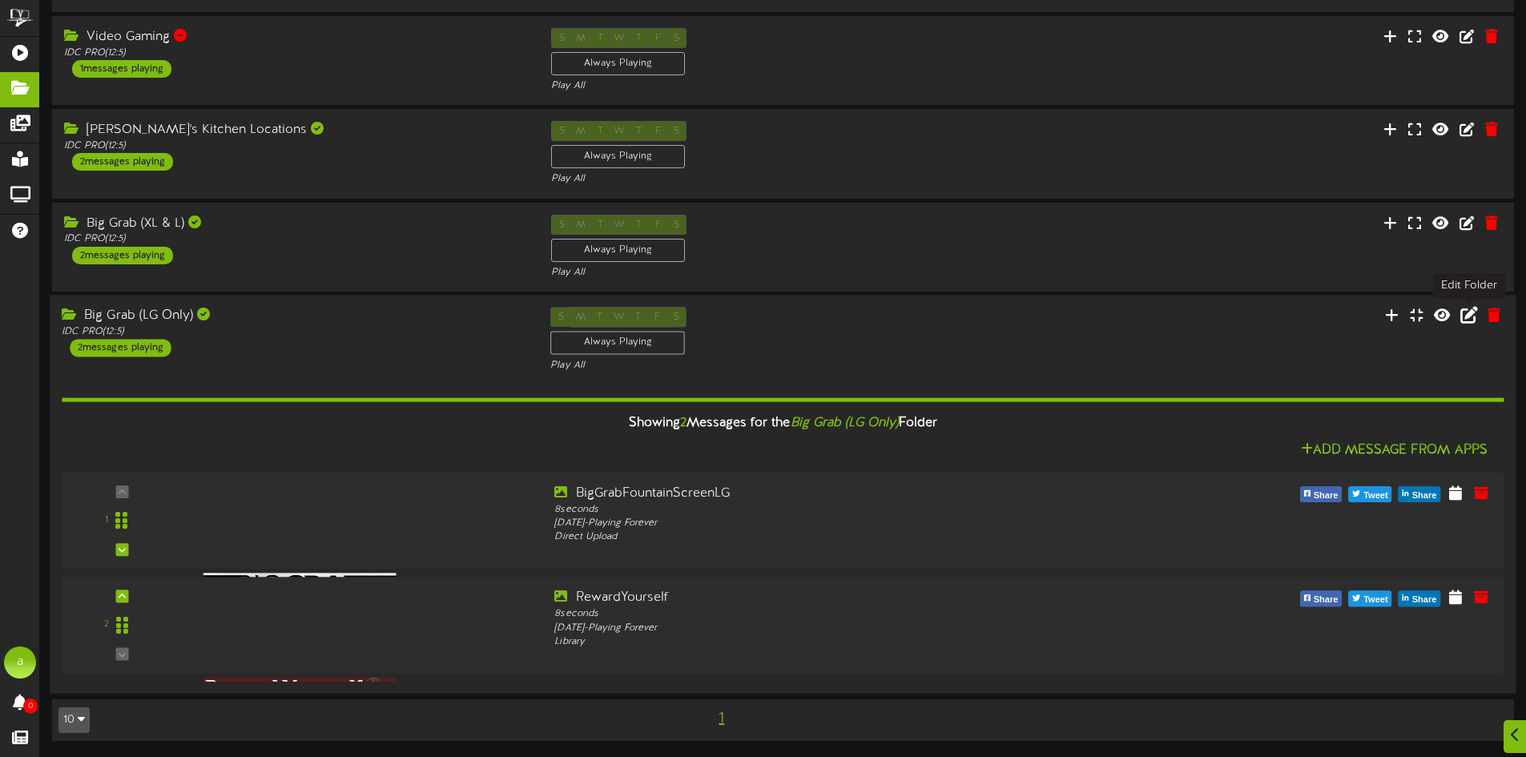
click at [1464, 313] on icon at bounding box center [1470, 315] width 18 height 18
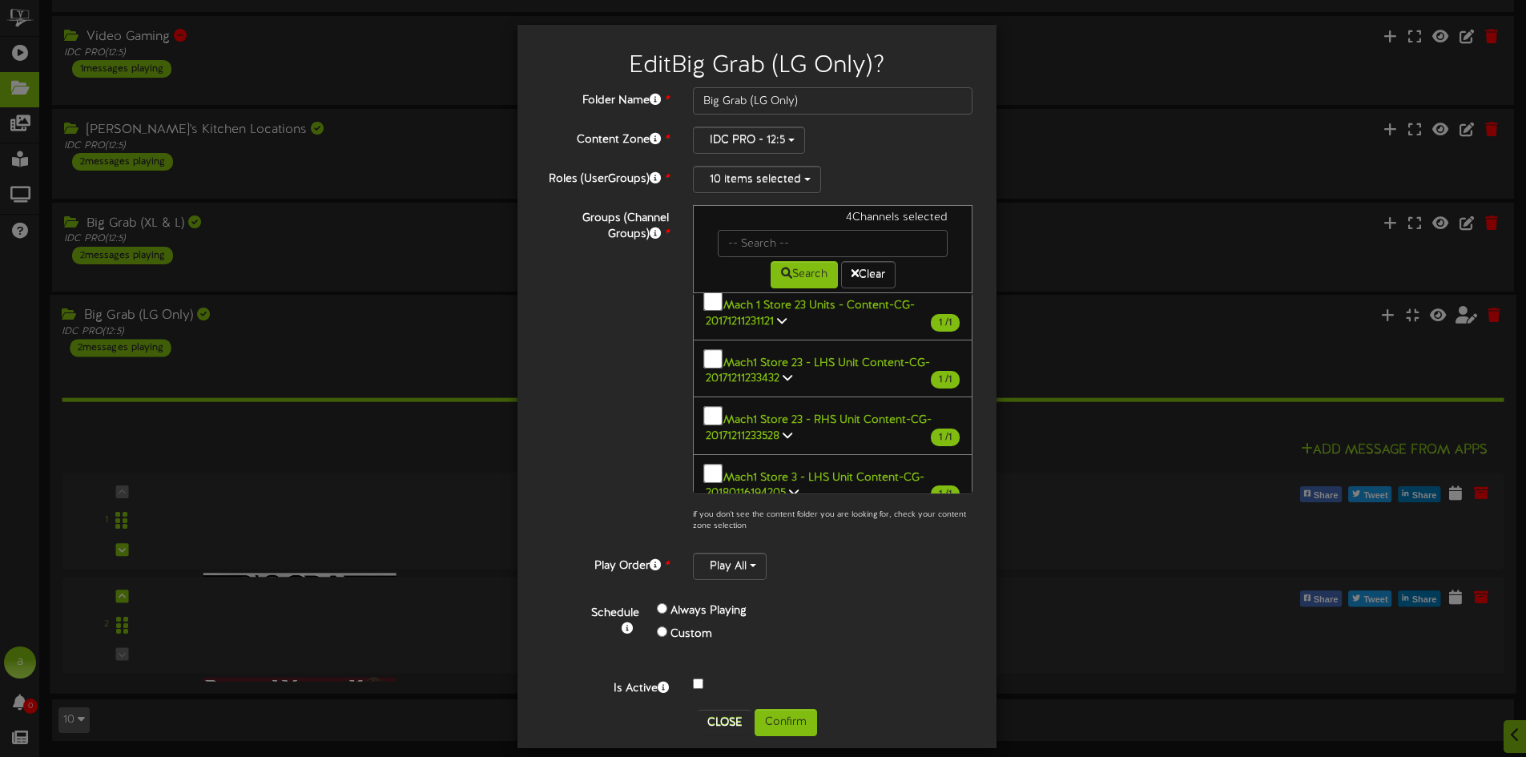
scroll to position [0, 0]
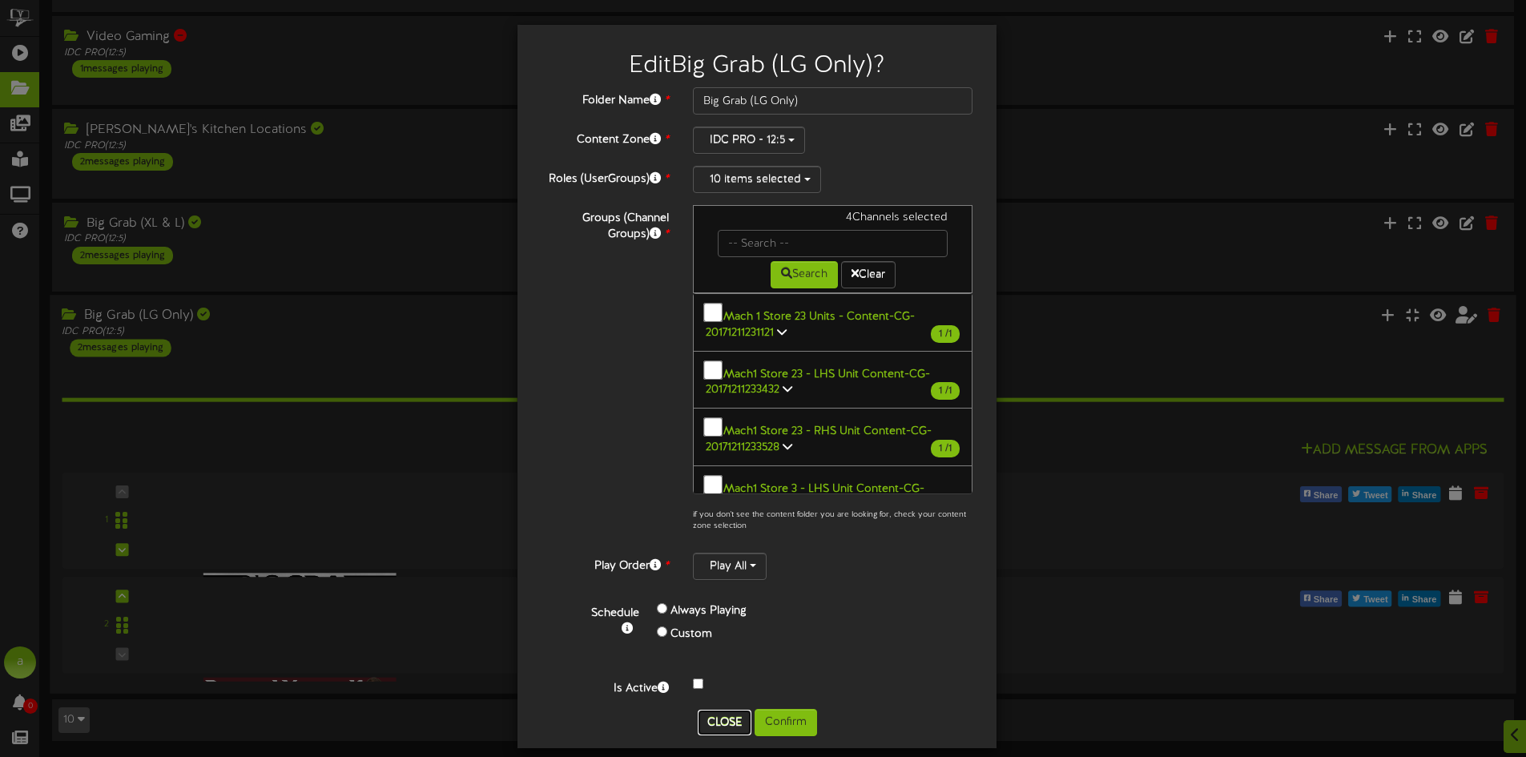
click at [704, 712] on button "Close" at bounding box center [725, 723] width 54 height 26
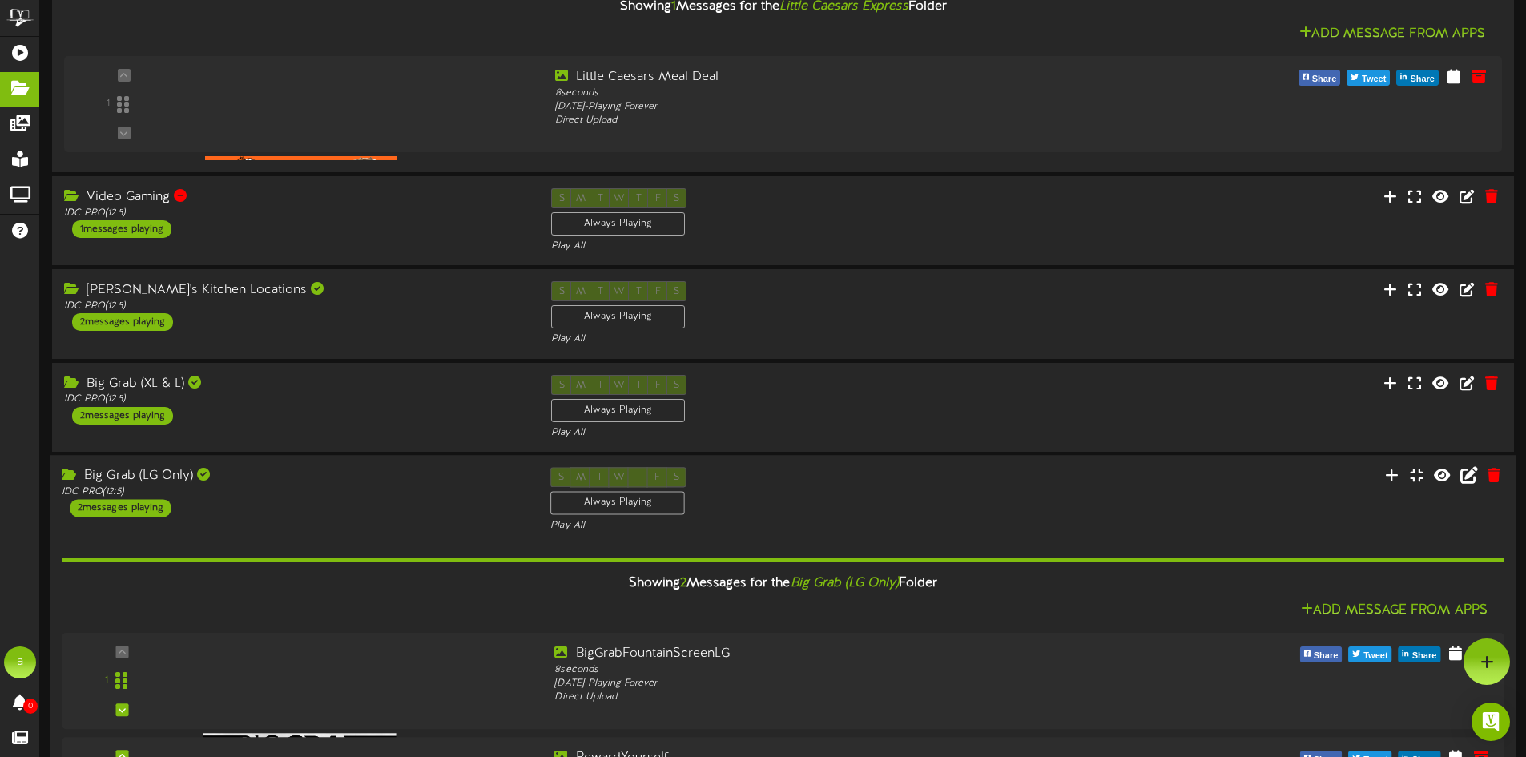
click at [288, 466] on div "Big Grab (LG Only) IDC PRO ( 12:5 ) 2 messages playing S M T W T F S Always Pla…" at bounding box center [783, 654] width 1466 height 398
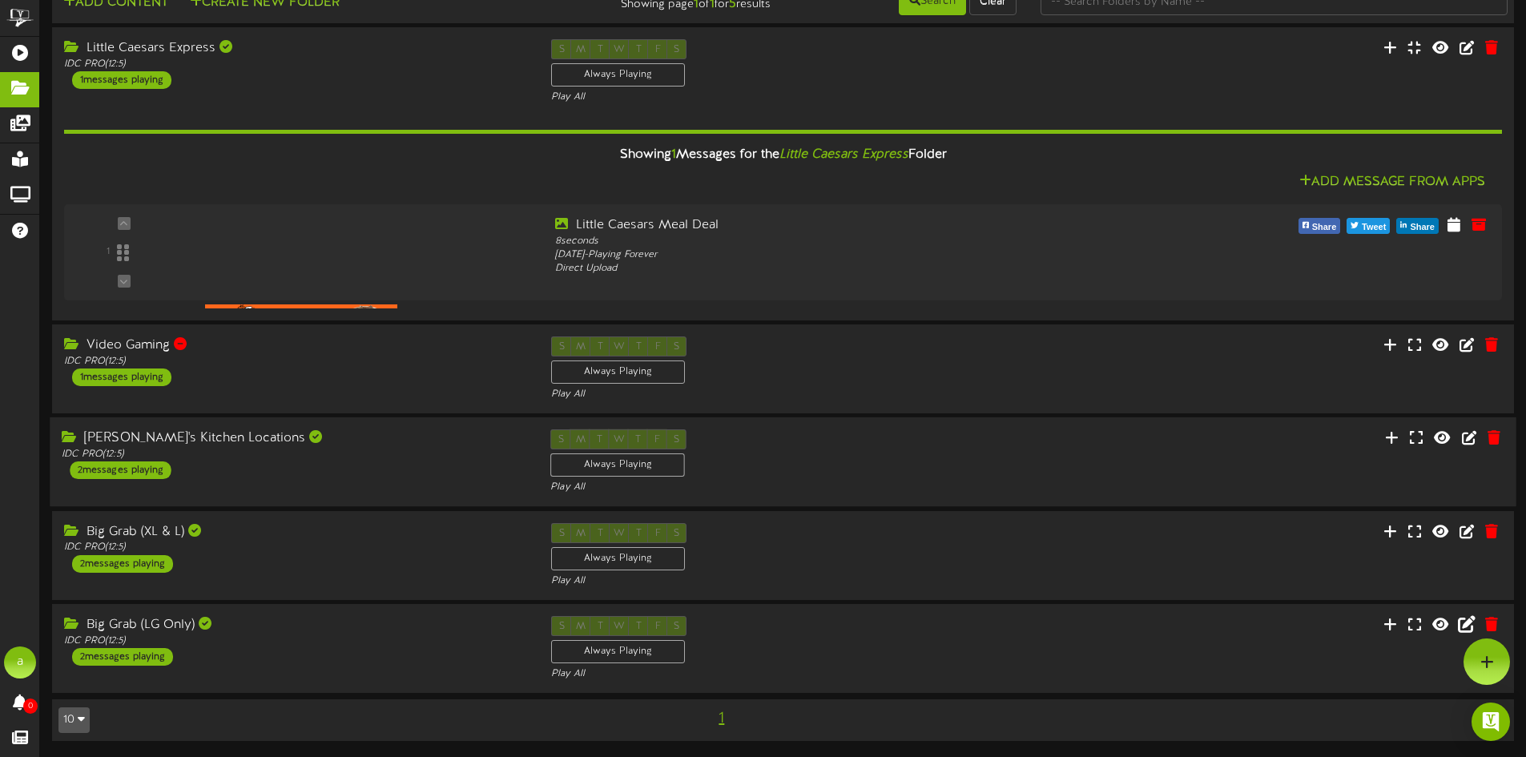
click at [308, 421] on div "[PERSON_NAME]'s Kitchen Locations IDC PRO ( 12:5 ) 2 messages playing S M T W T…" at bounding box center [783, 462] width 1466 height 90
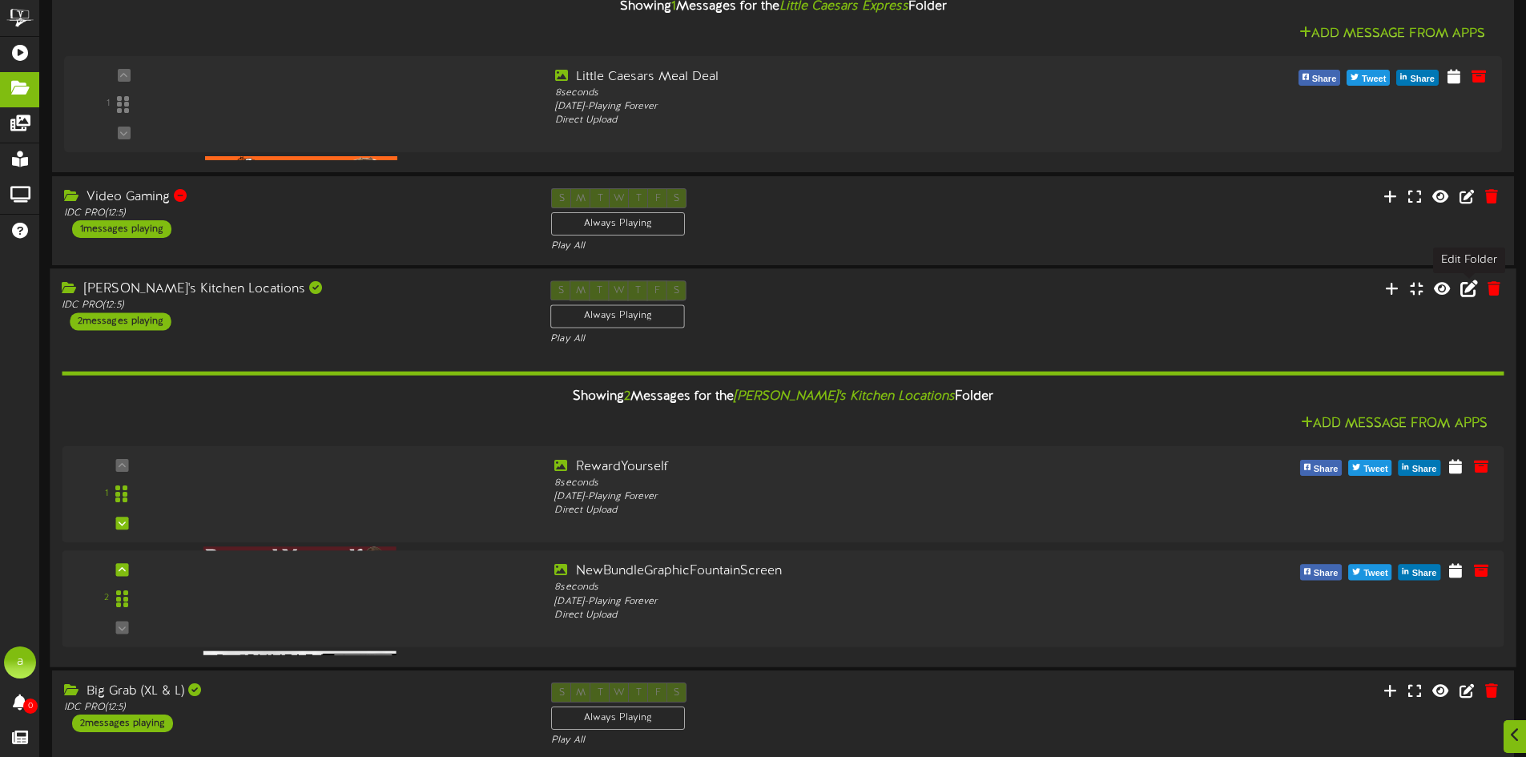
click at [1471, 295] on icon at bounding box center [1470, 289] width 18 height 18
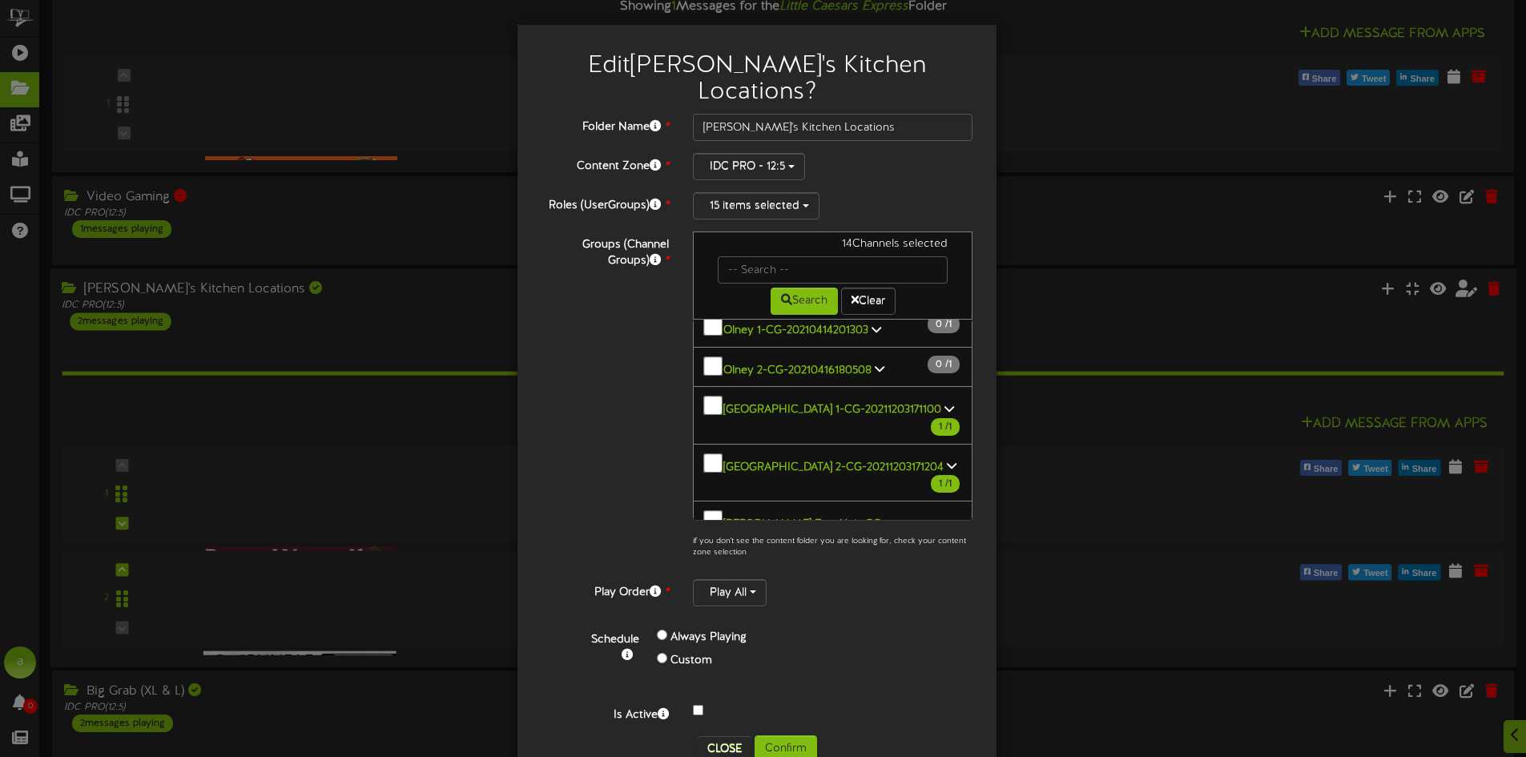
scroll to position [1137, 0]
click at [732, 736] on button "Close" at bounding box center [725, 749] width 54 height 26
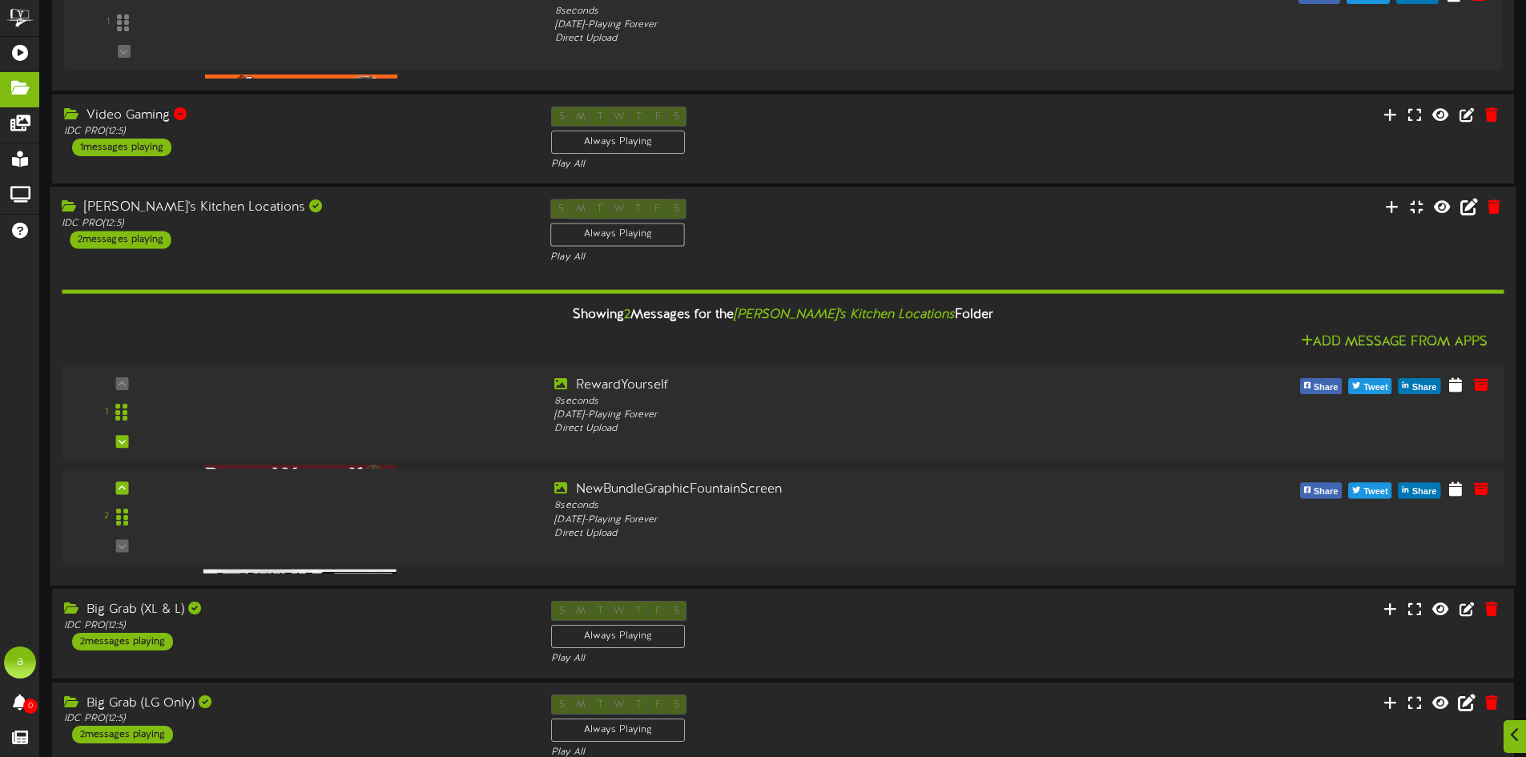
scroll to position [353, 0]
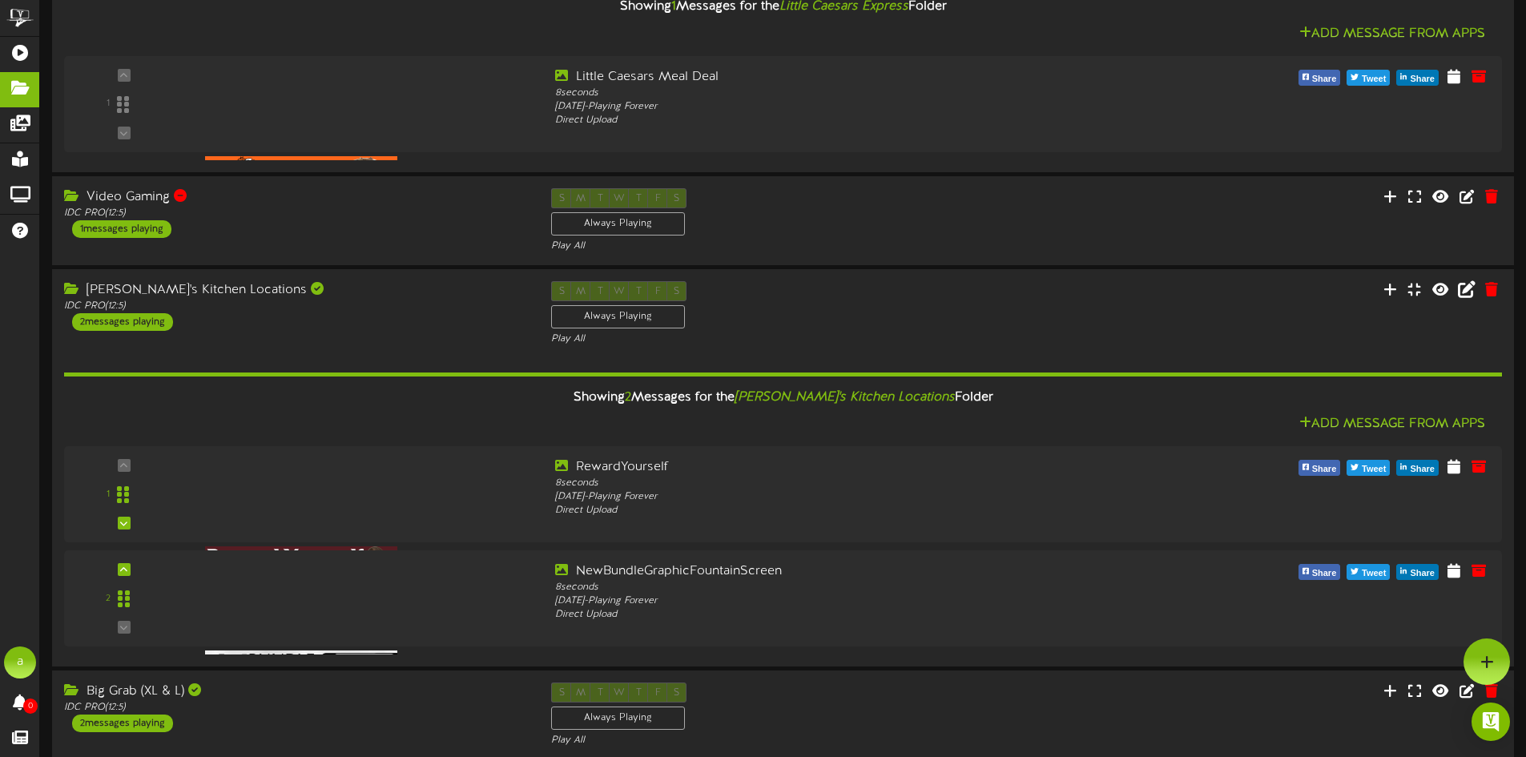
click at [381, 321] on div "[PERSON_NAME]'s Kitchen Locations IDC PRO ( 12:5 ) 2 messages playing" at bounding box center [295, 306] width 487 height 50
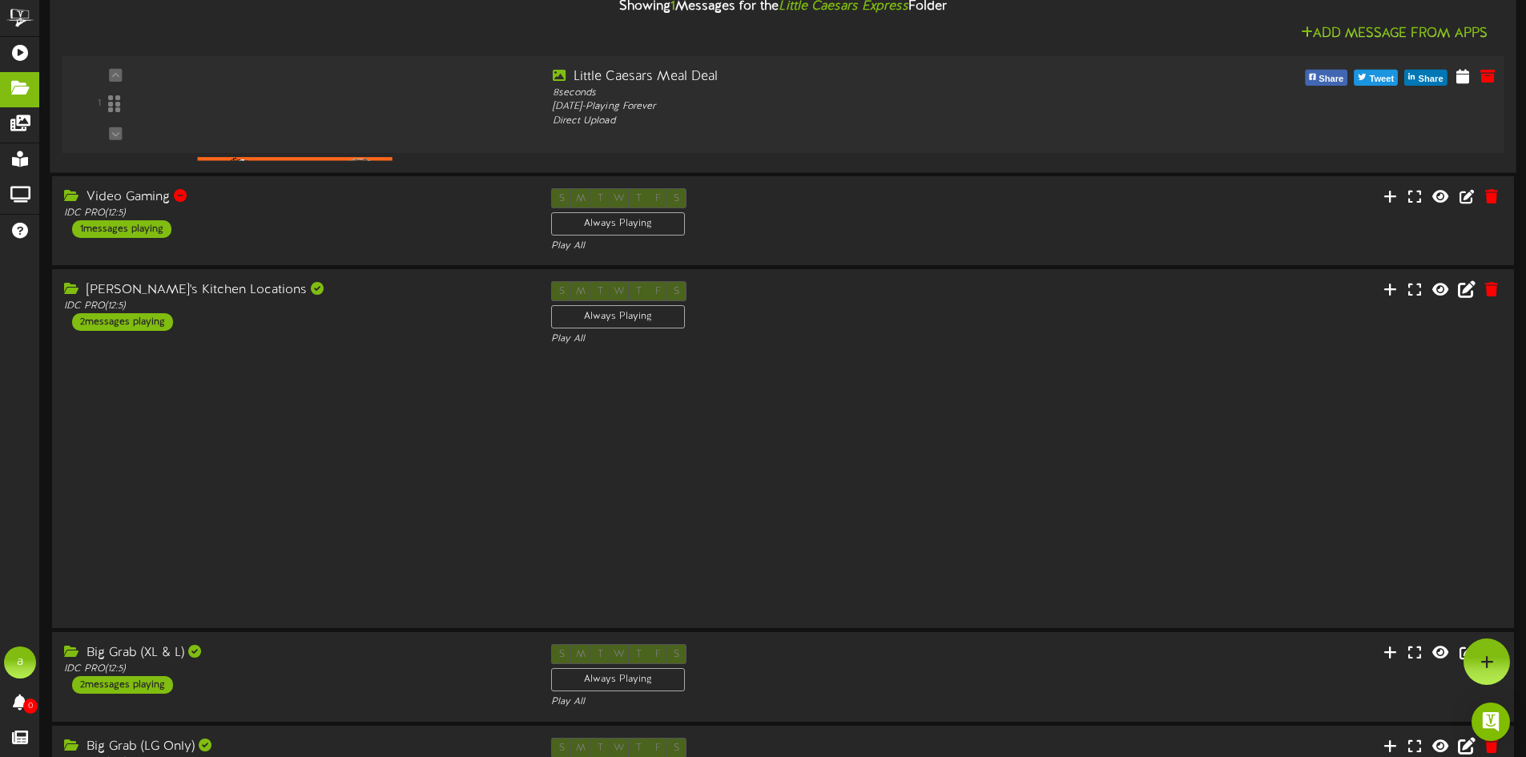
scroll to position [44, 0]
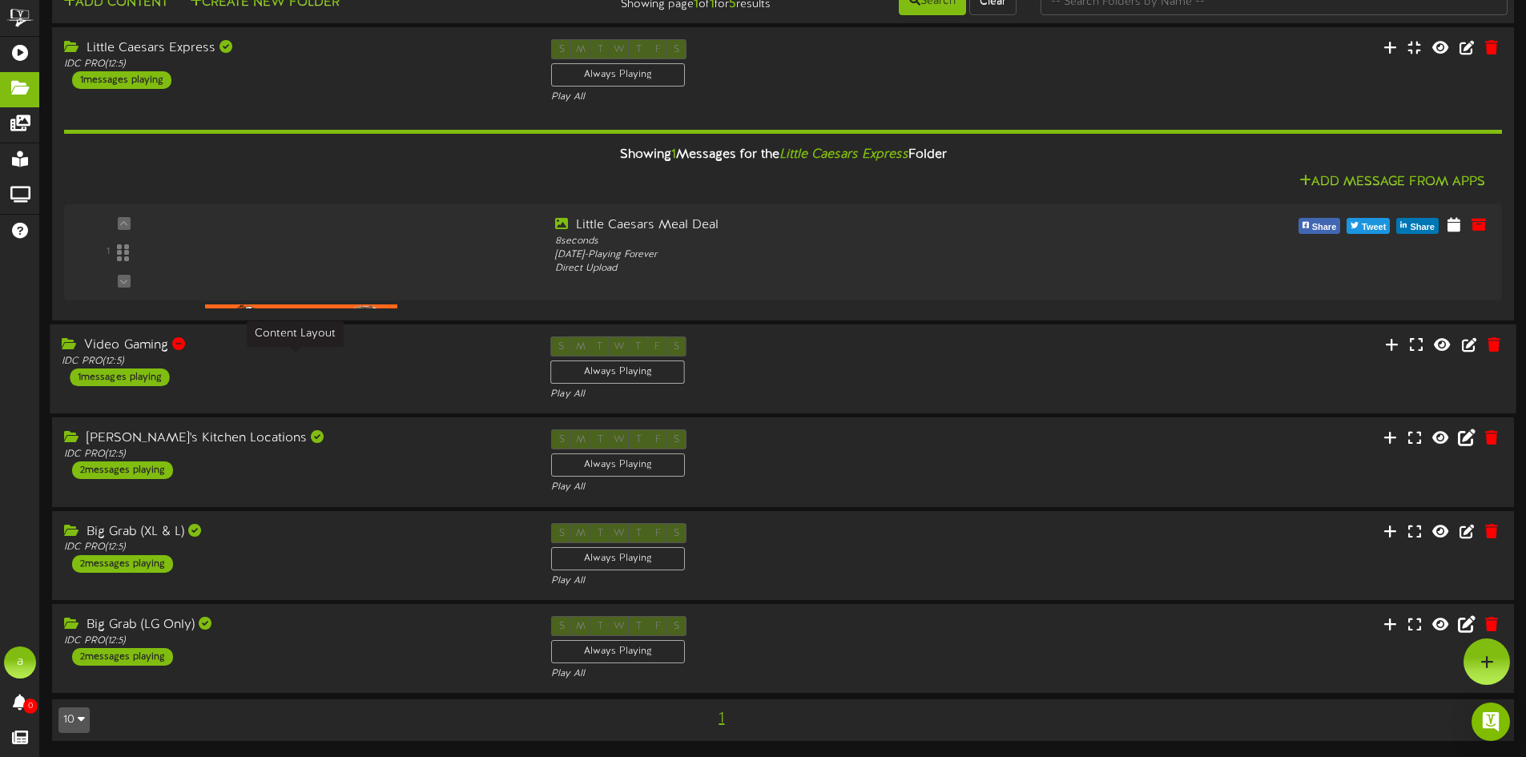
click at [355, 356] on div "IDC PRO ( 12:5 )" at bounding box center [294, 362] width 465 height 14
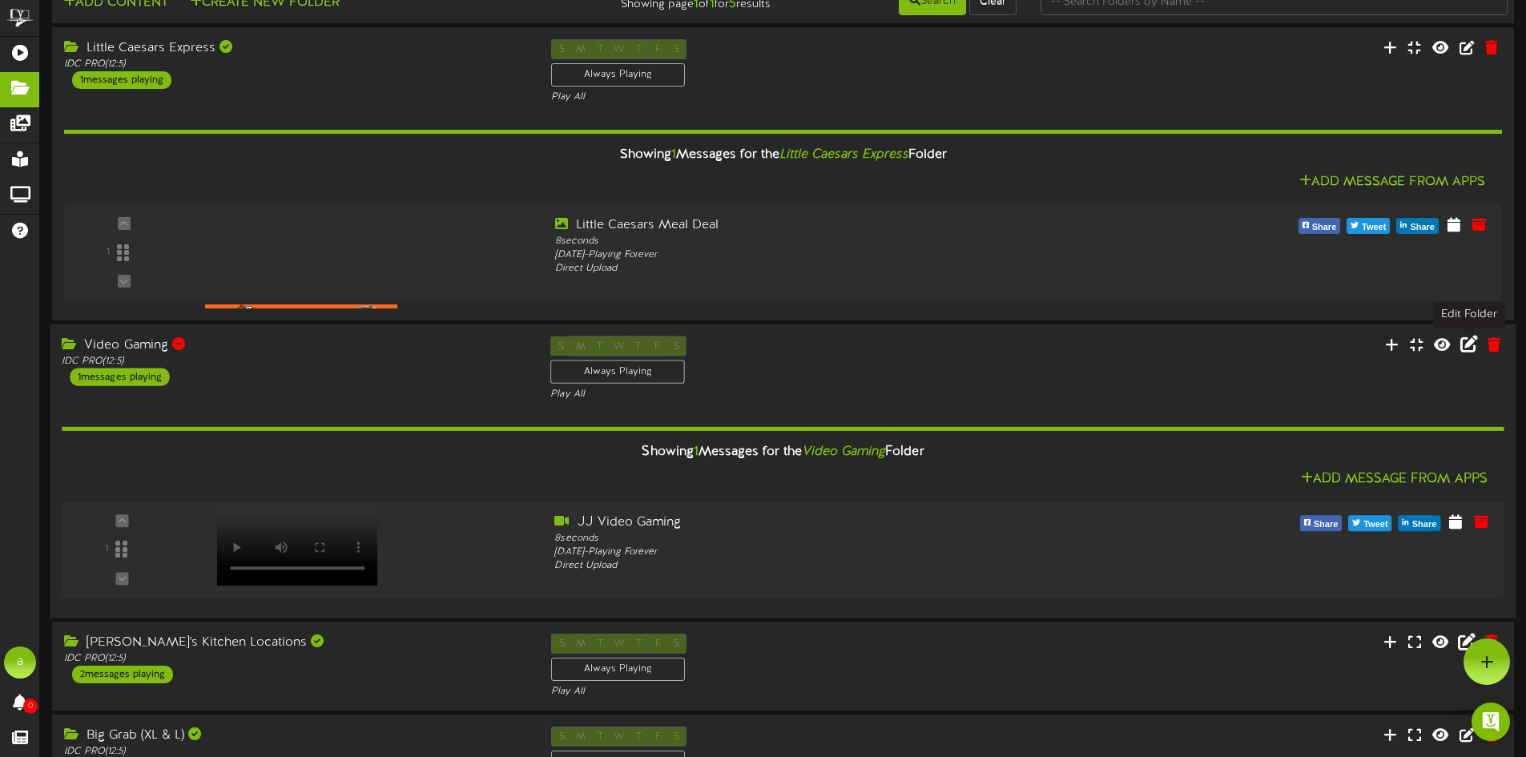
click at [1466, 346] on icon at bounding box center [1470, 344] width 18 height 18
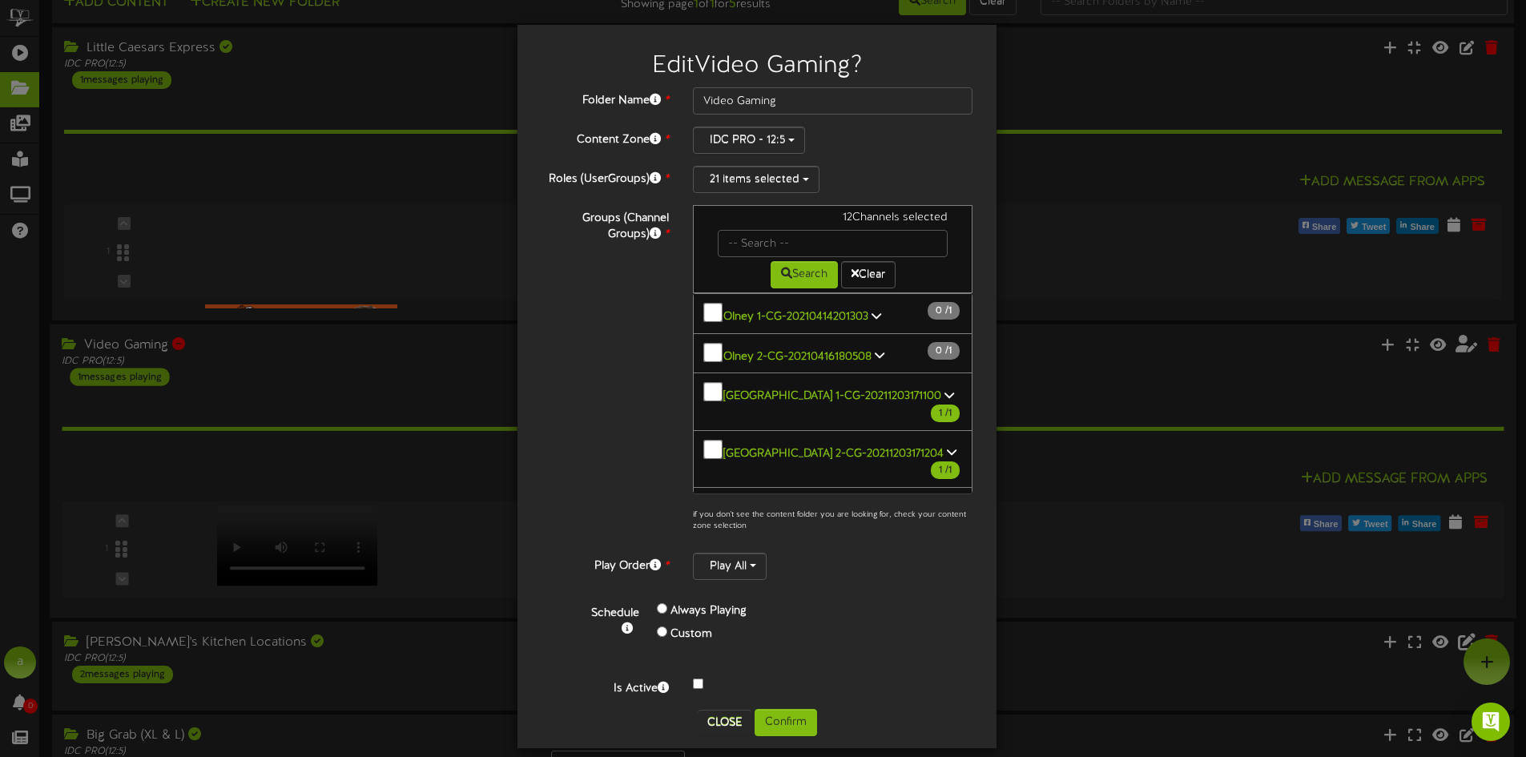
scroll to position [1137, 0]
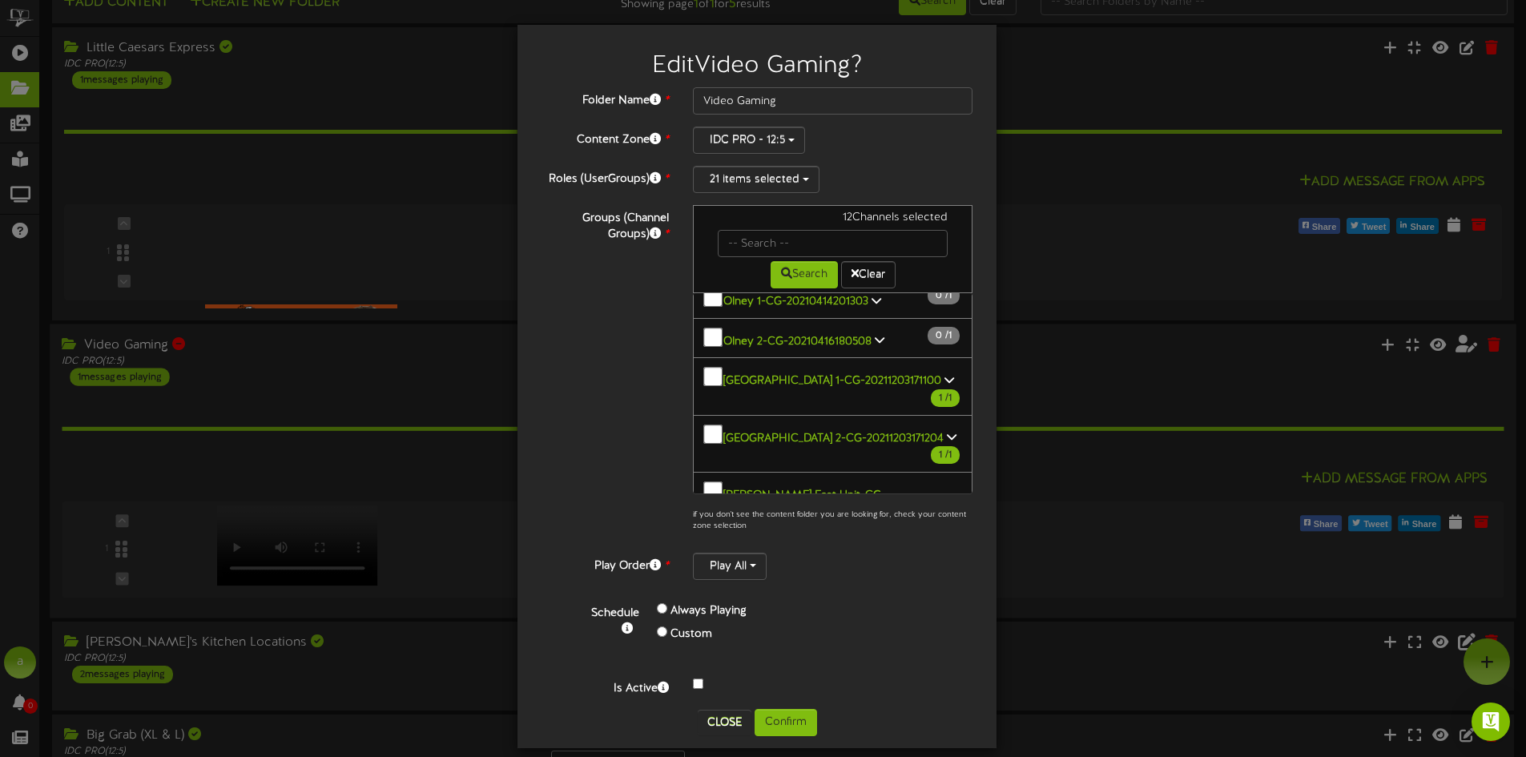
click at [732, 703] on div "Folder Name * Video Gaming Content Zone * IDC PRO - 12:5 Roles (UserGroups) *" at bounding box center [757, 398] width 455 height 622
click at [729, 710] on button "Close" at bounding box center [725, 723] width 54 height 26
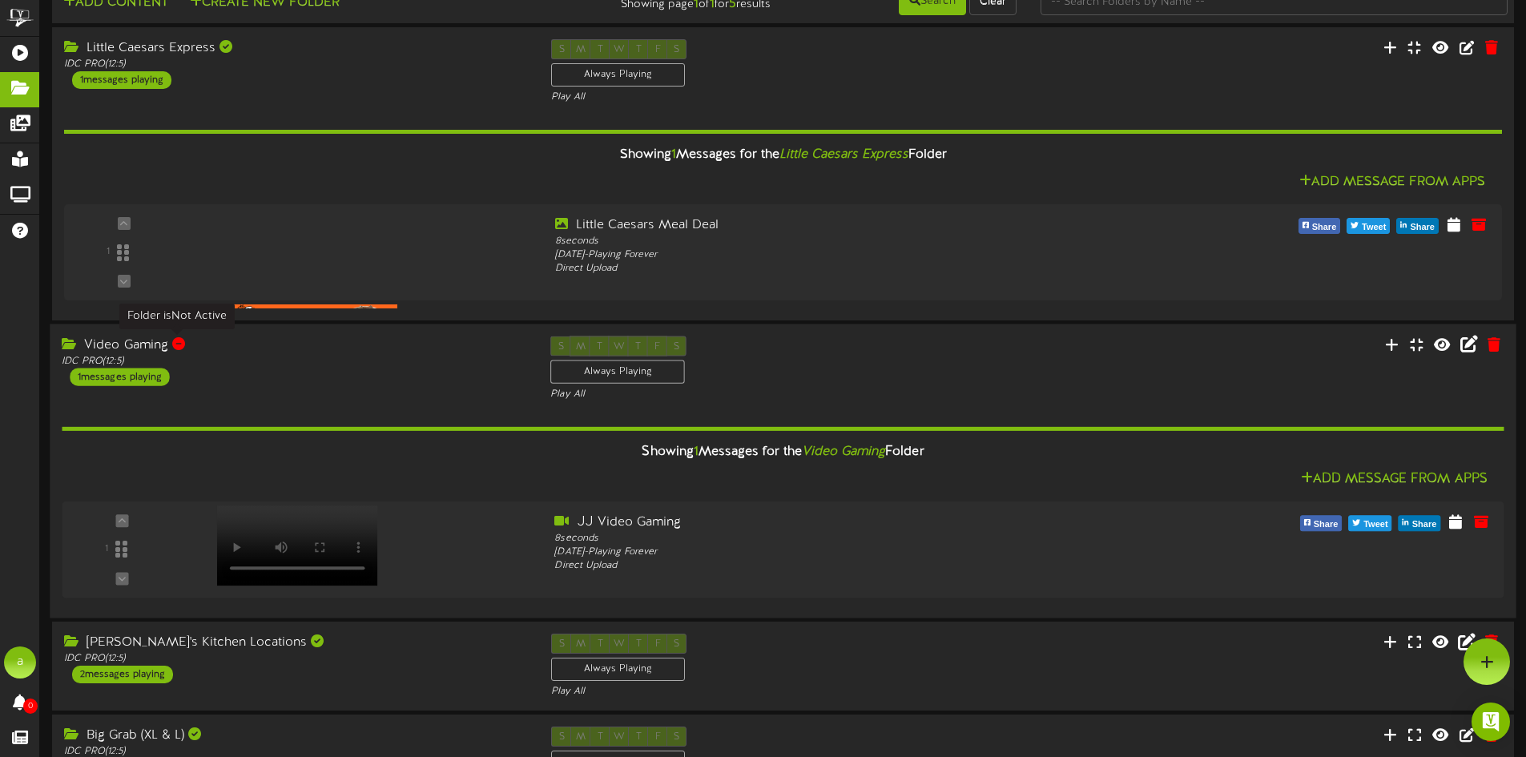
click at [179, 345] on div at bounding box center [178, 343] width 13 height 13
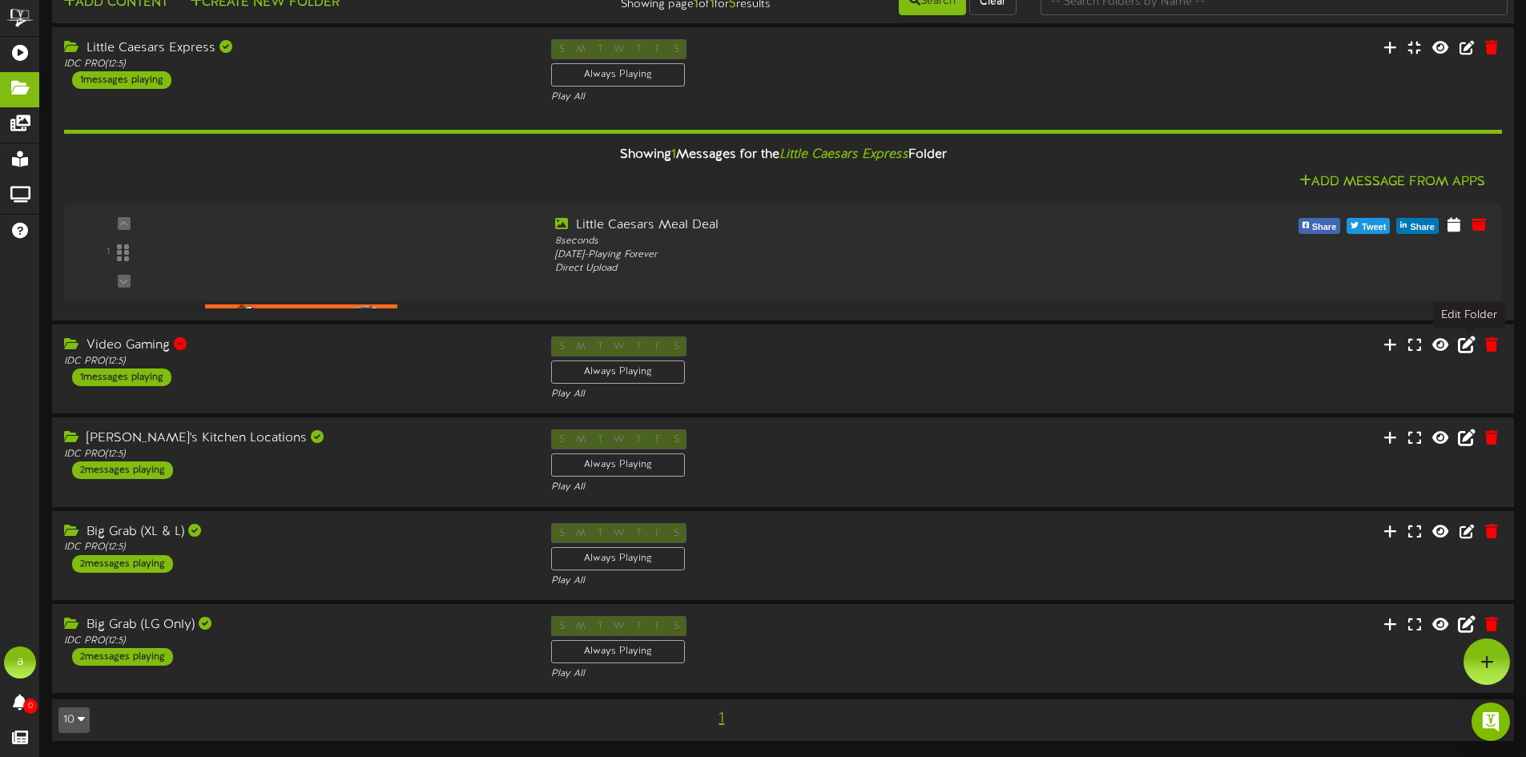
click at [1468, 342] on icon at bounding box center [1467, 345] width 18 height 18
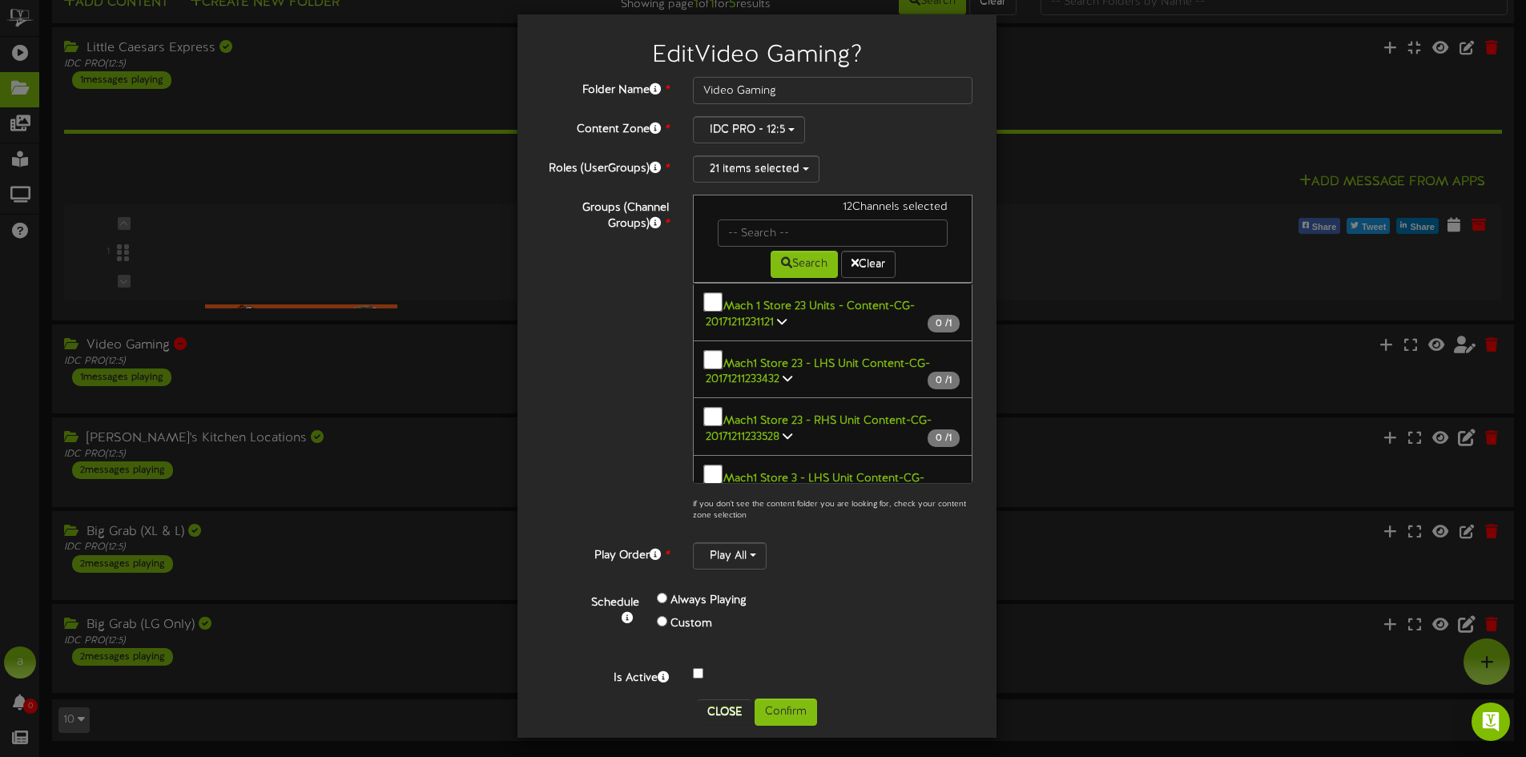
scroll to position [13, 0]
click at [721, 703] on button "Close" at bounding box center [725, 710] width 54 height 26
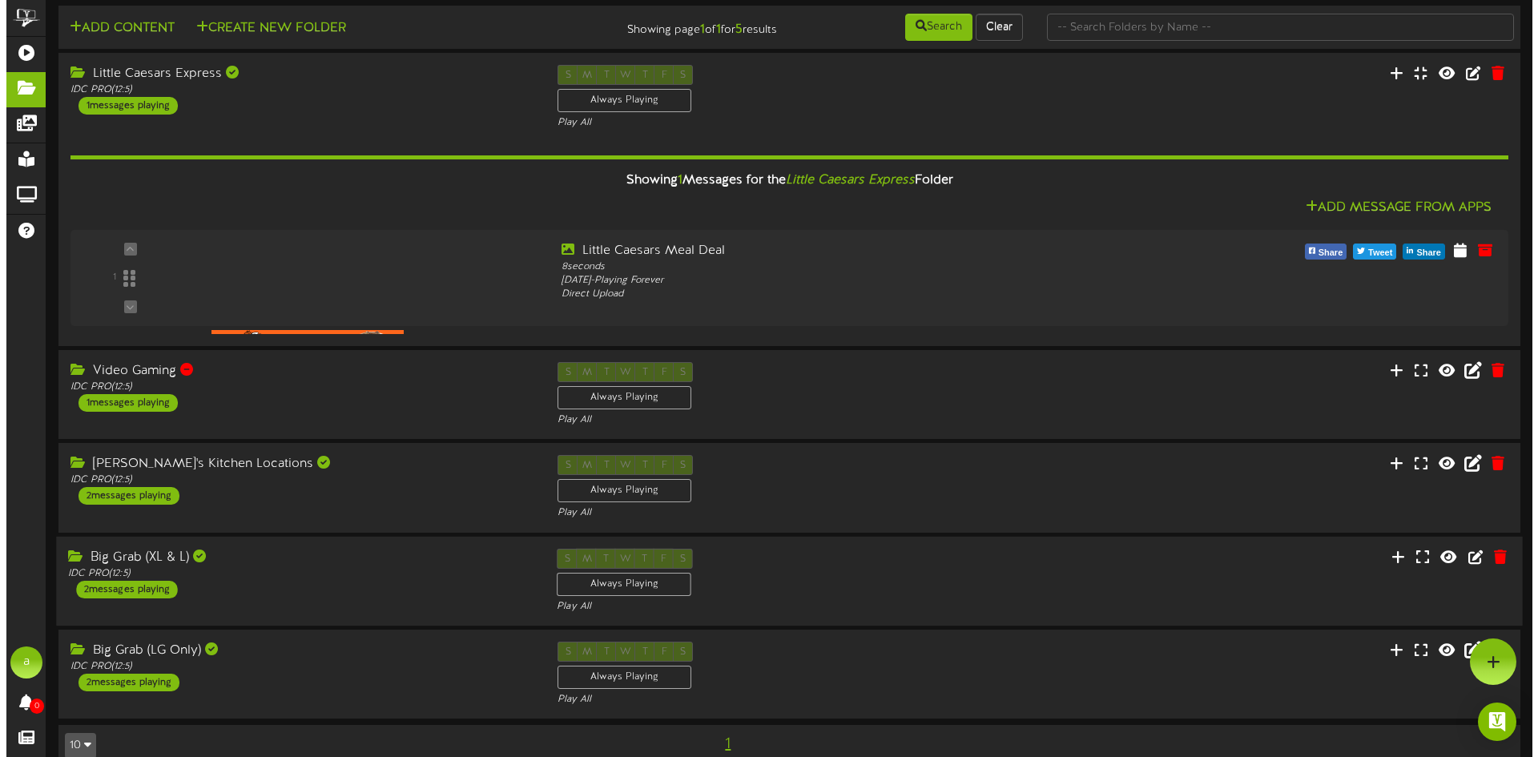
scroll to position [0, 0]
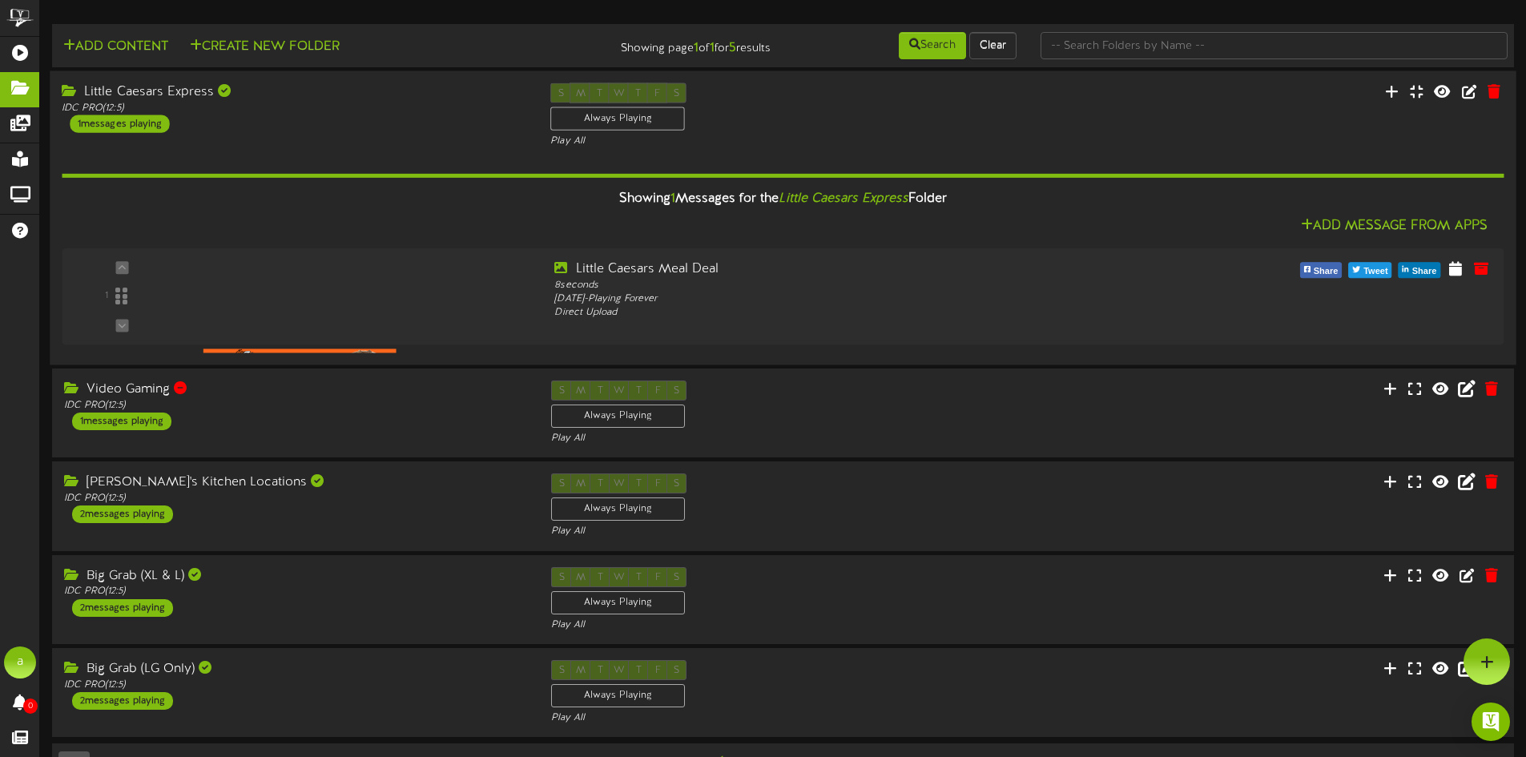
click at [296, 112] on div "IDC PRO ( 12:5 )" at bounding box center [294, 108] width 465 height 14
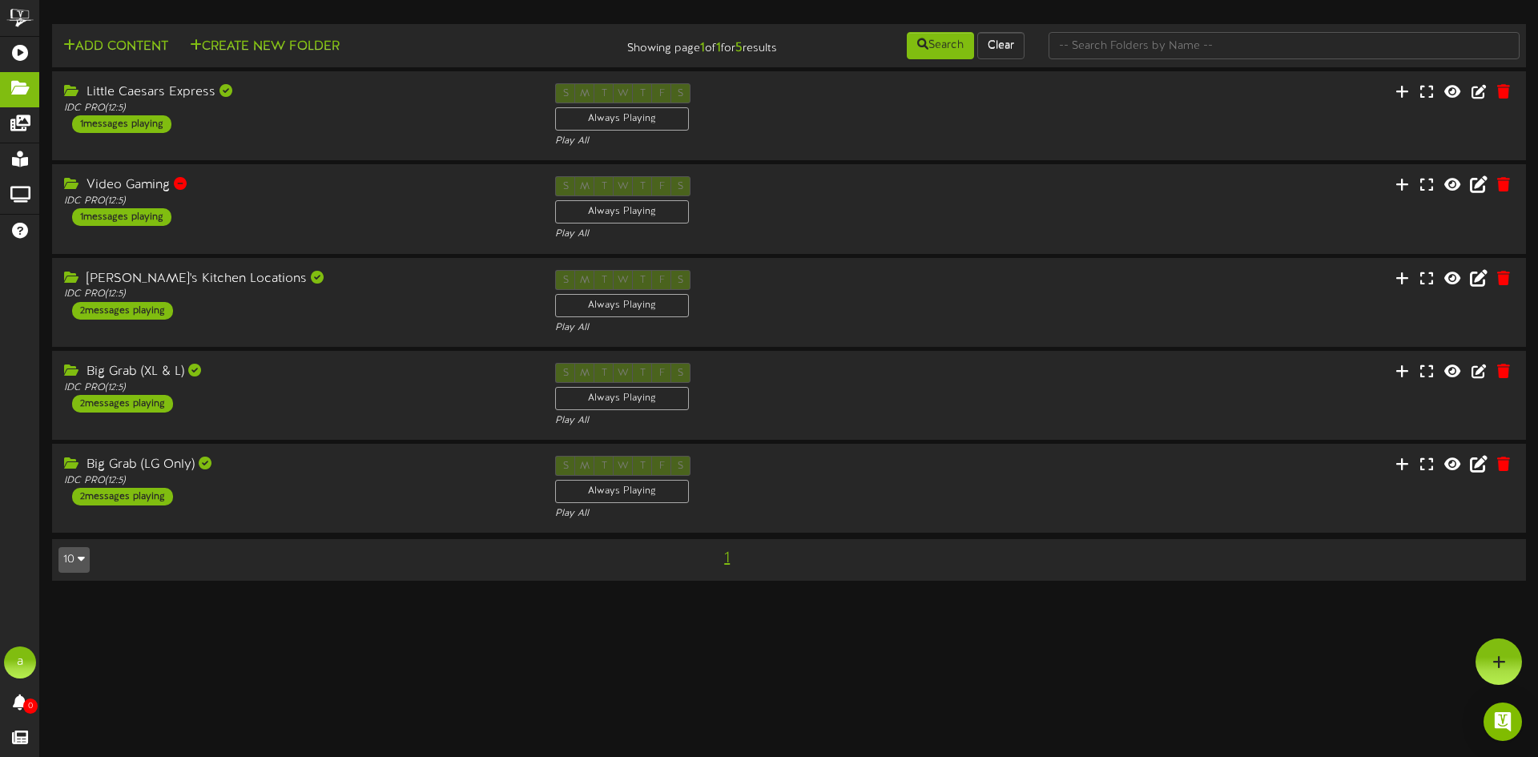
click at [367, 597] on html "ChannelValet Playlists Folders Messages My Library Groups Help a alanm 0 Proofs…" at bounding box center [769, 298] width 1538 height 597
